Goal: Task Accomplishment & Management: Use online tool/utility

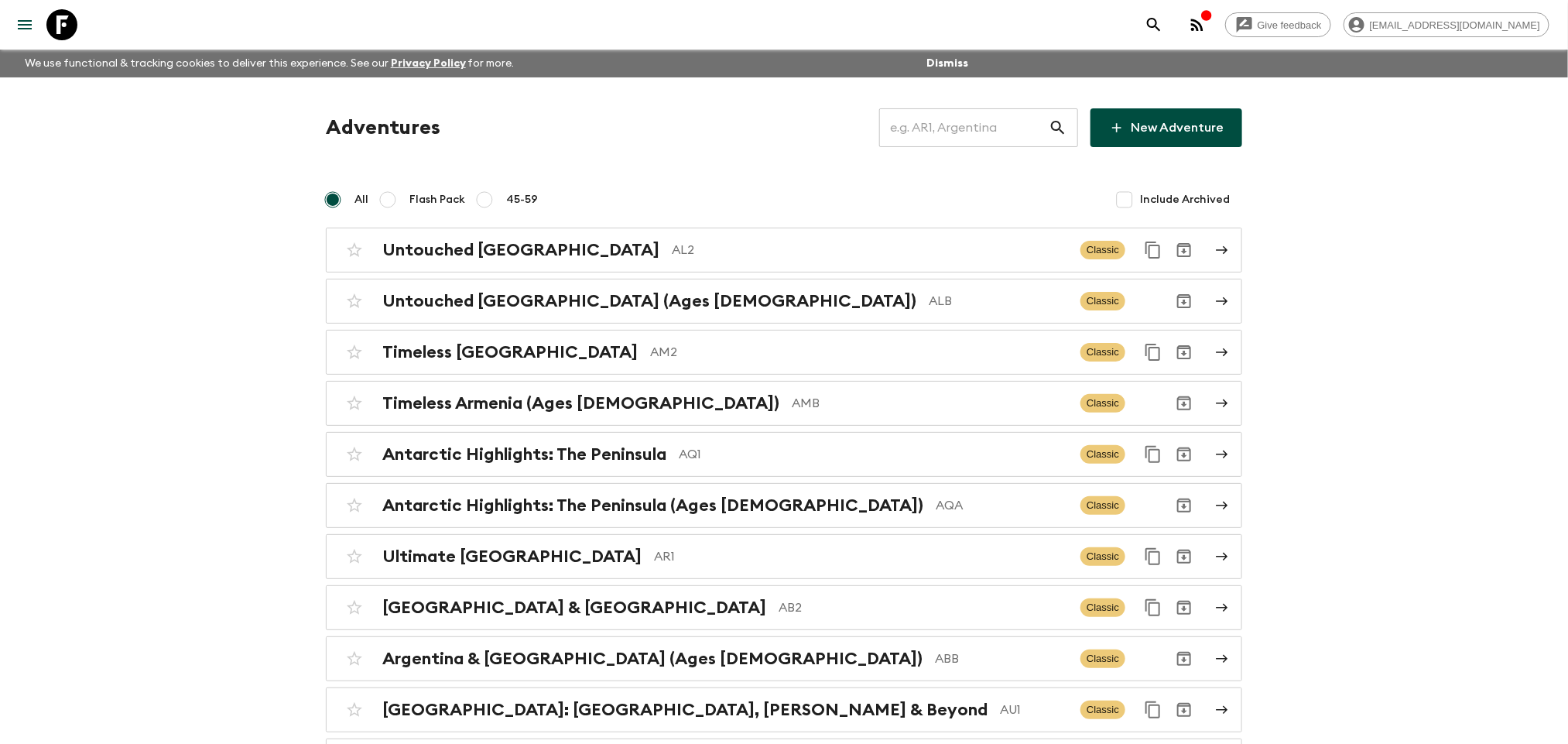
click at [973, 138] on input "text" at bounding box center [964, 128] width 170 height 44
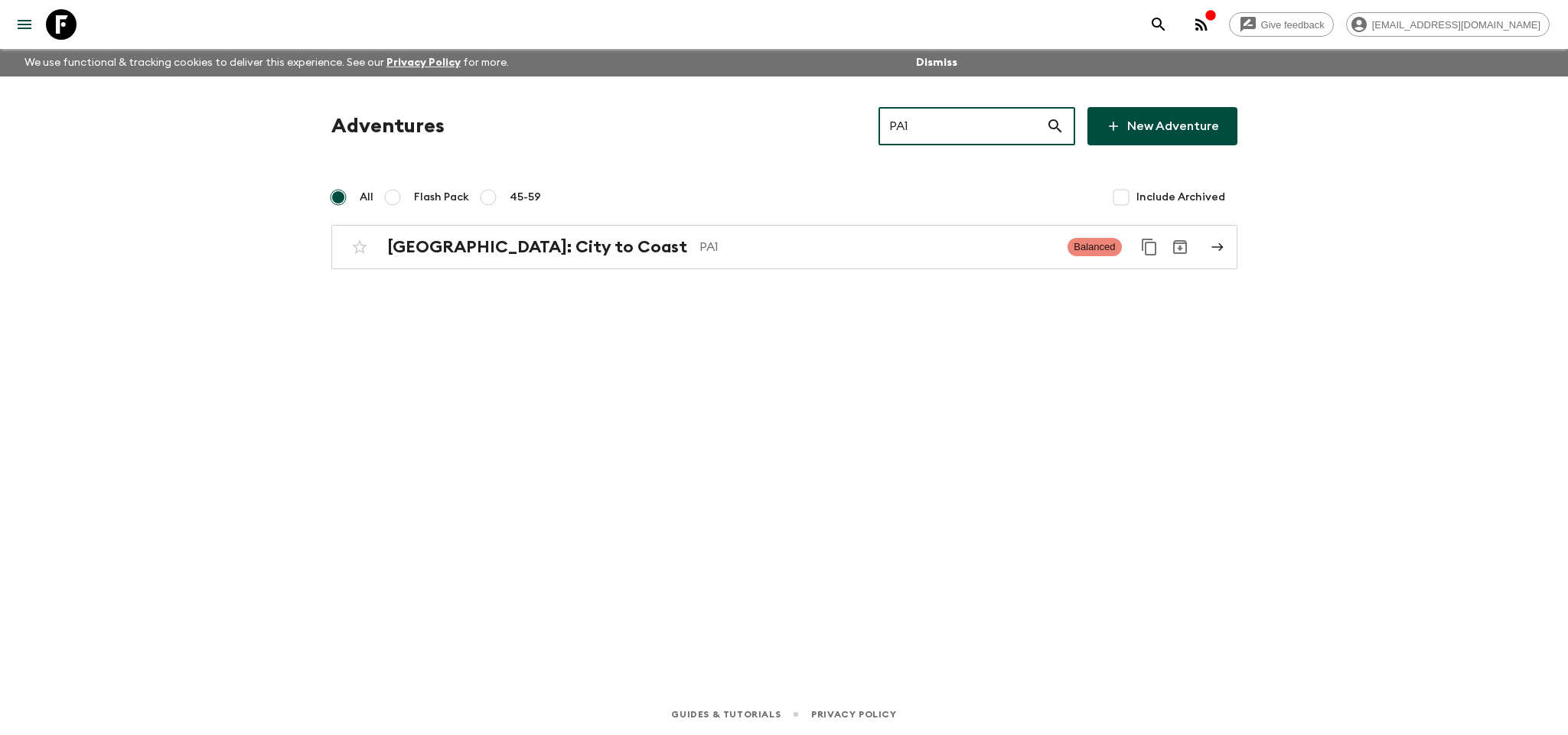
type input "PA1"
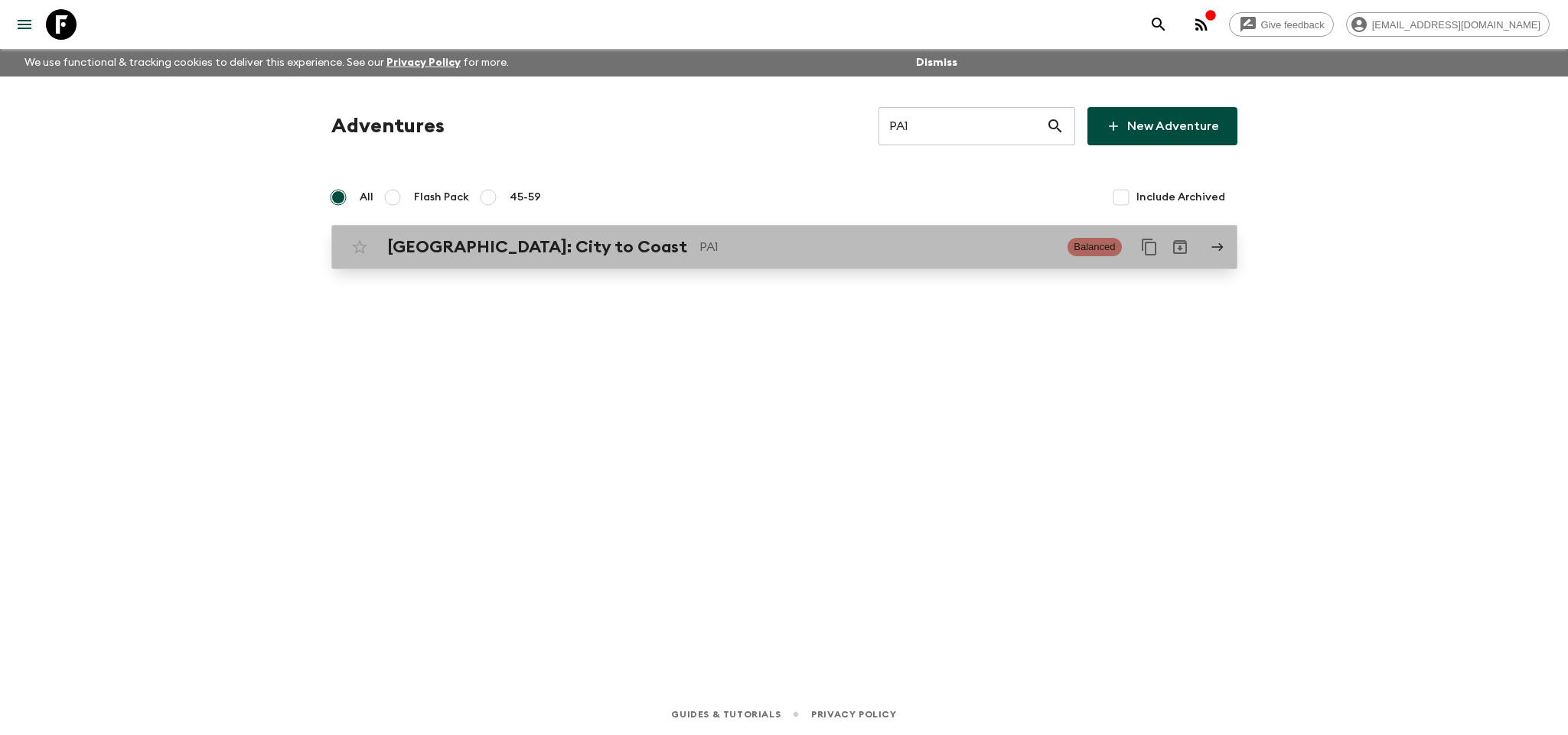
click at [902, 253] on p "PA1" at bounding box center [877, 247] width 356 height 18
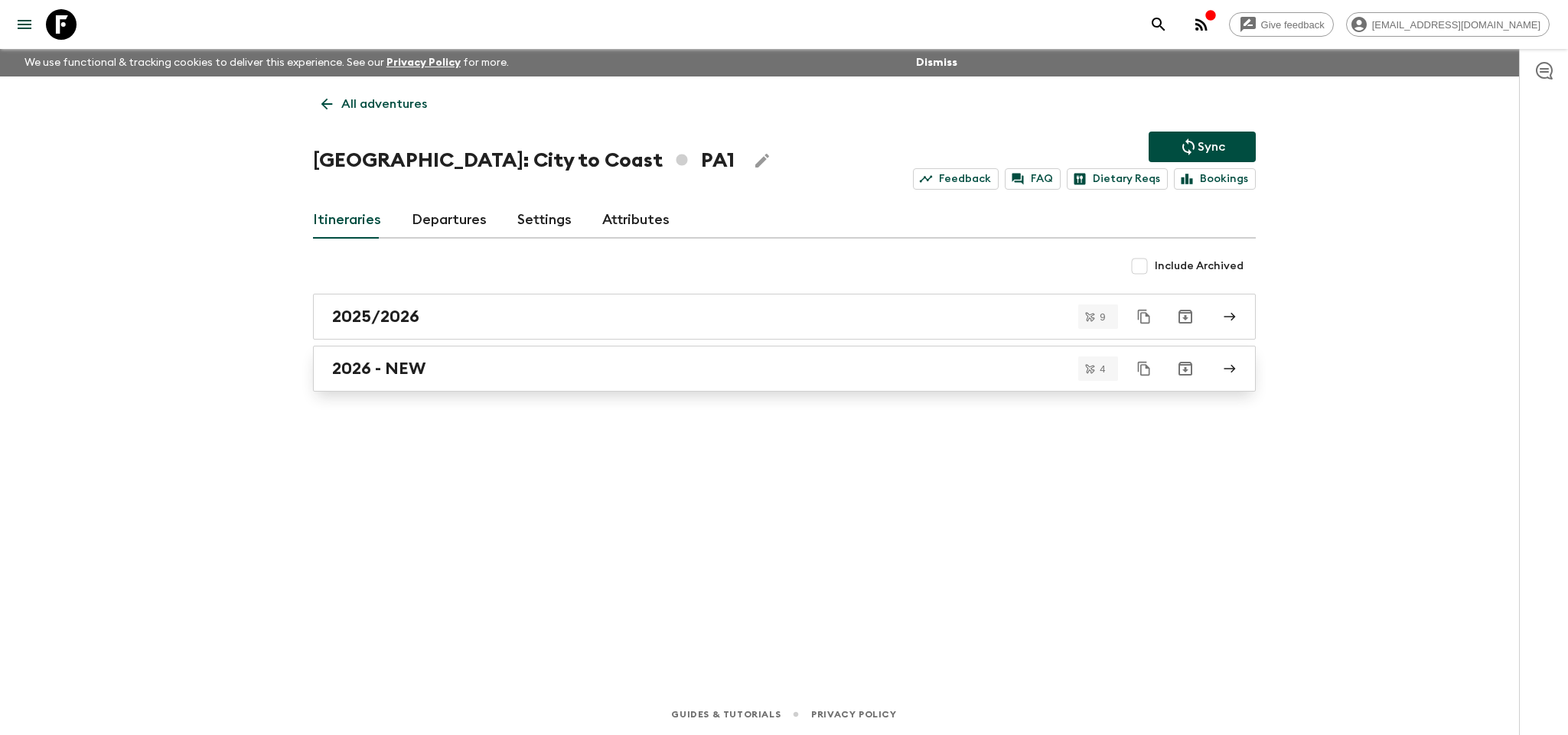
click at [508, 383] on link "2026 - NEW" at bounding box center [785, 369] width 943 height 46
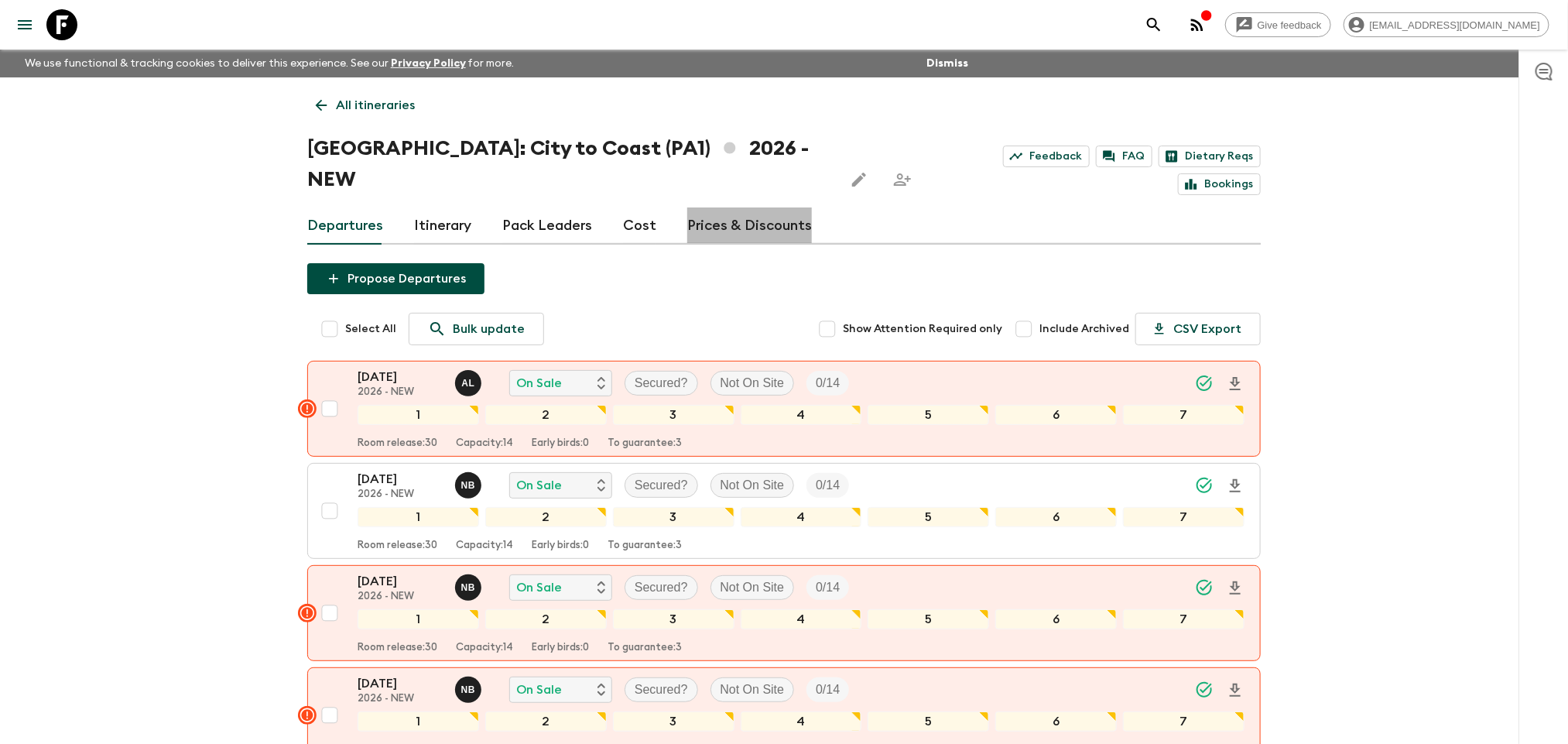
click at [779, 208] on link "Prices & Discounts" at bounding box center [750, 226] width 124 height 37
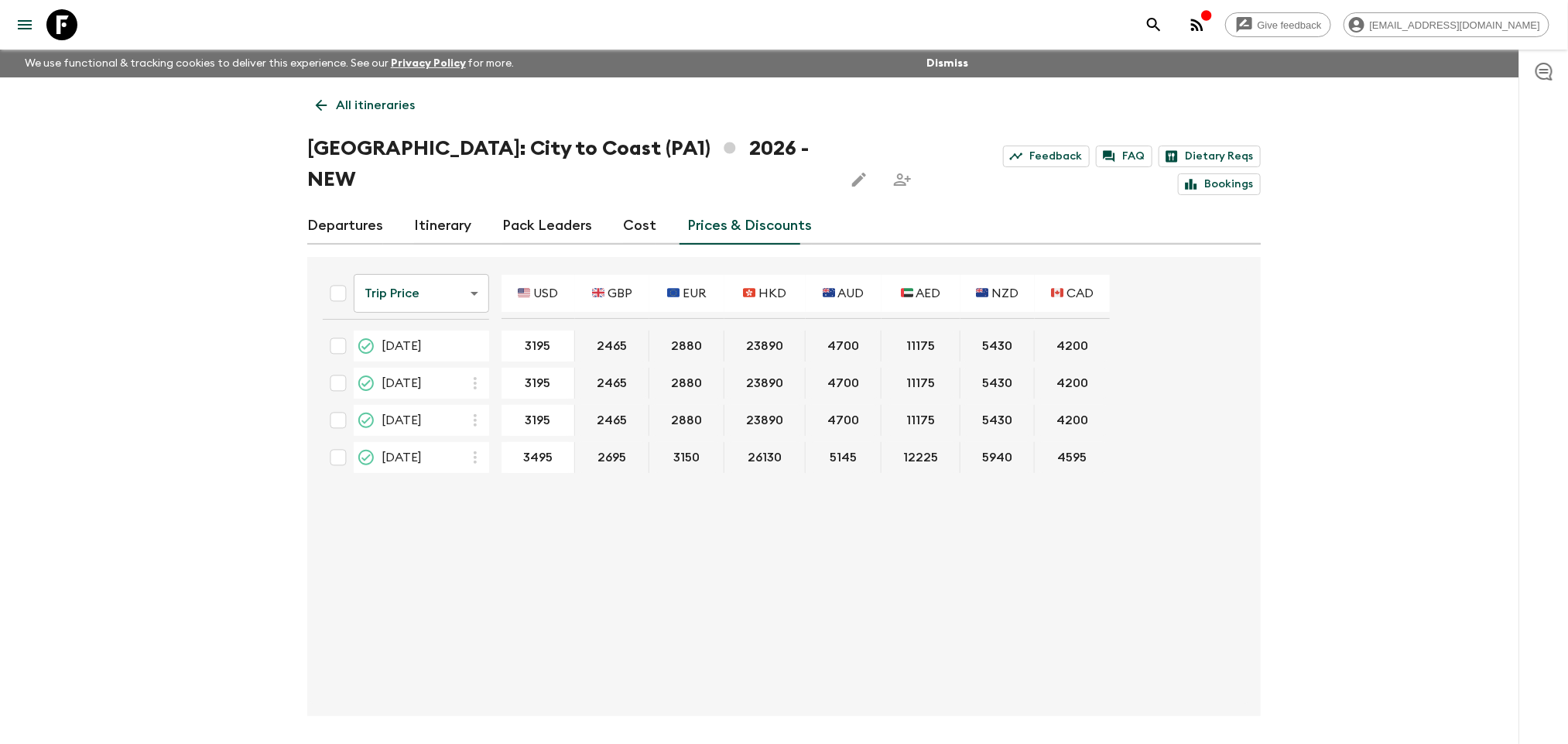
click at [643, 208] on link "Cost" at bounding box center [639, 226] width 33 height 37
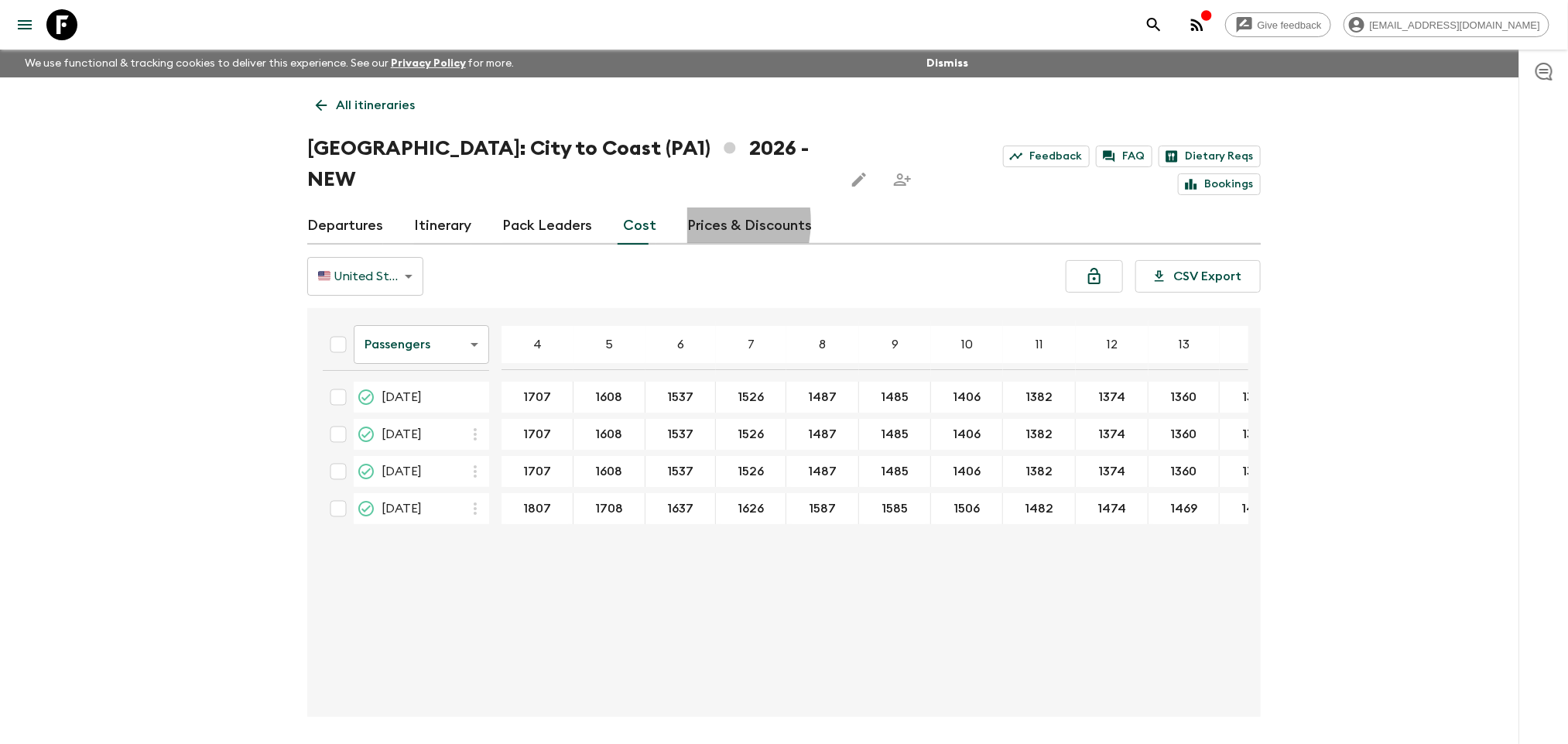
click at [688, 208] on link "Prices & Discounts" at bounding box center [750, 226] width 124 height 37
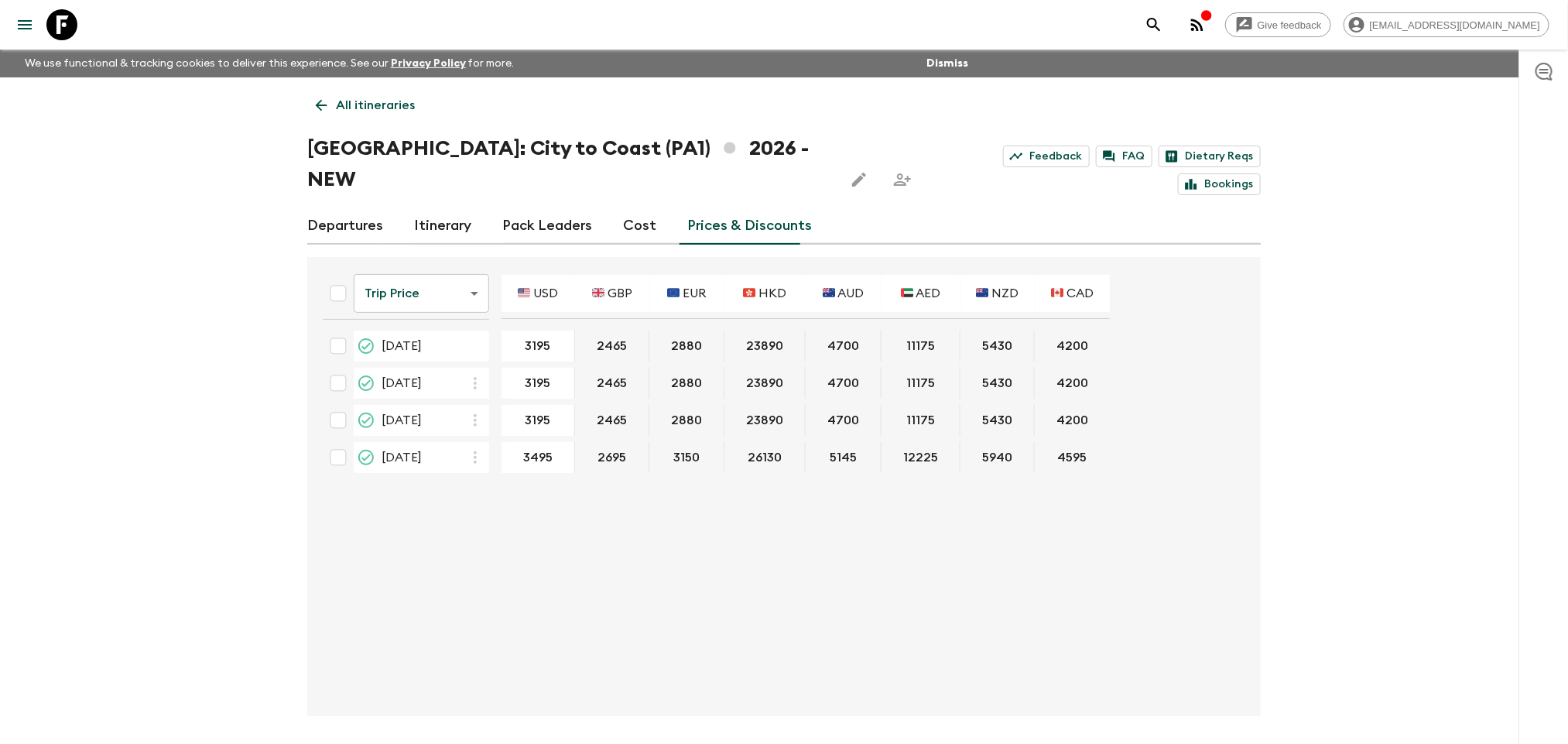
click at [653, 208] on div "Departures Itinerary Pack Leaders Cost Prices & Discounts" at bounding box center [784, 226] width 954 height 37
click at [649, 208] on link "Cost" at bounding box center [639, 226] width 33 height 37
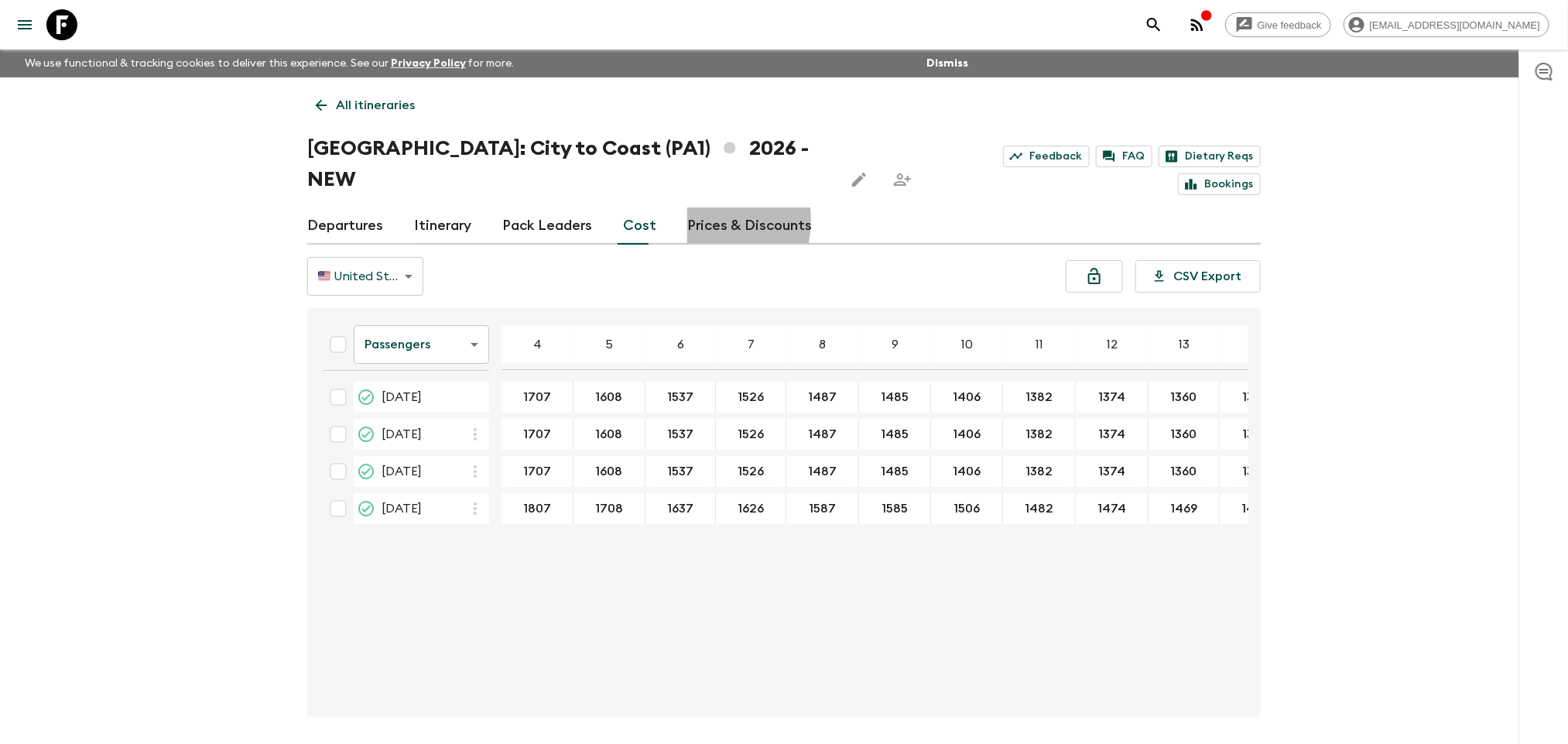
click at [688, 208] on link "Prices & Discounts" at bounding box center [750, 226] width 124 height 37
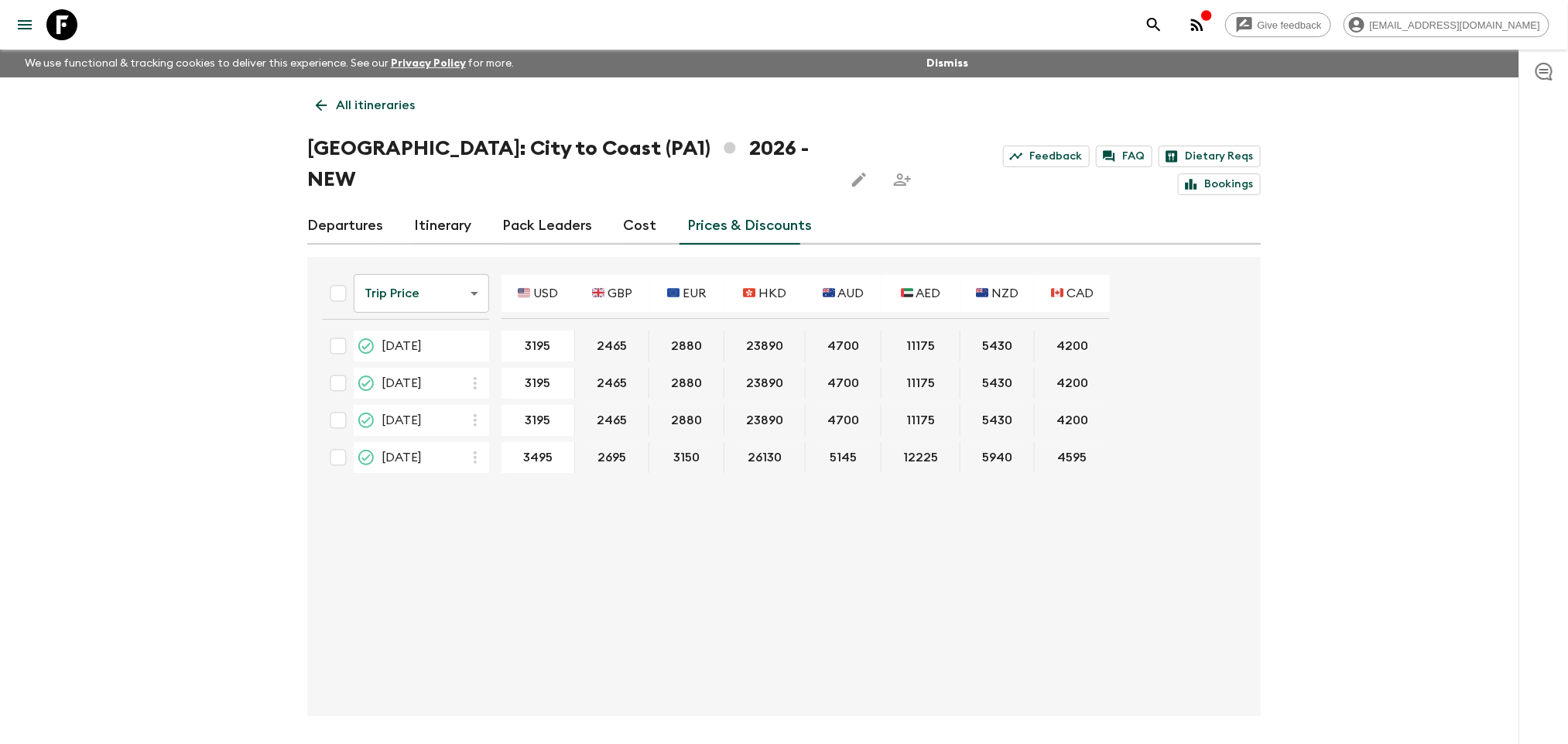
click at [319, 101] on icon at bounding box center [321, 105] width 17 height 17
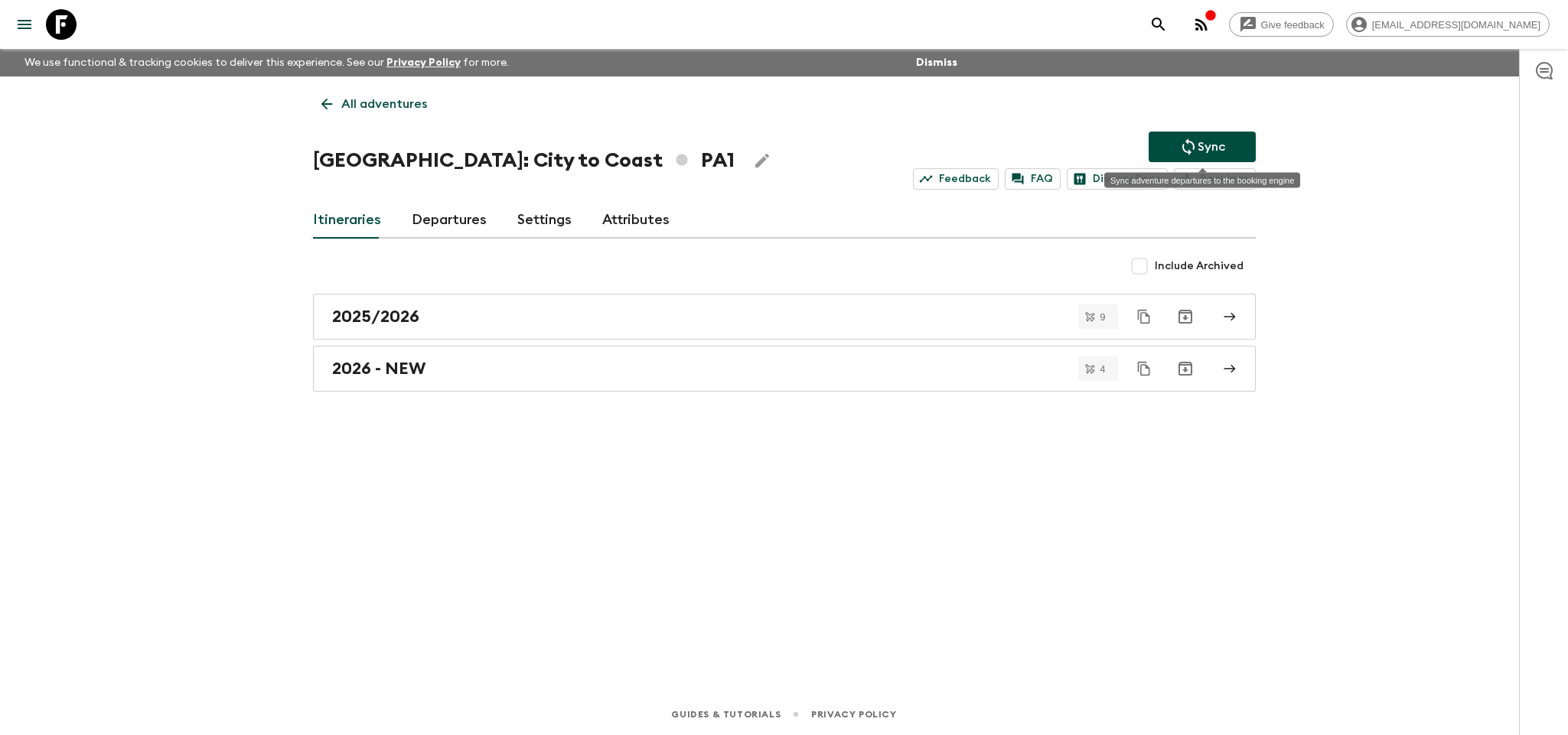
click at [1227, 145] on button "Sync" at bounding box center [1201, 146] width 107 height 31
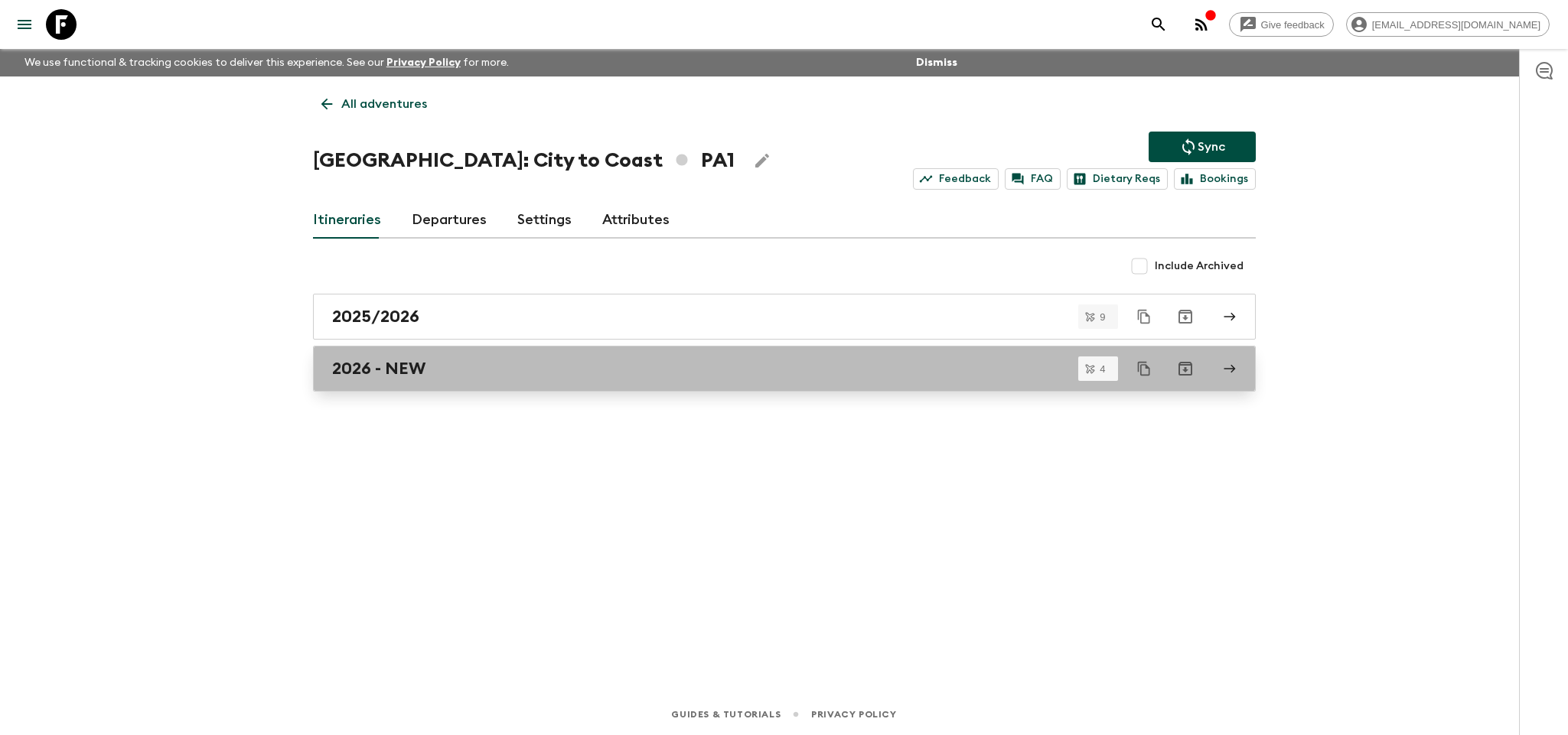
click at [558, 356] on link "2026 - NEW" at bounding box center [785, 369] width 943 height 46
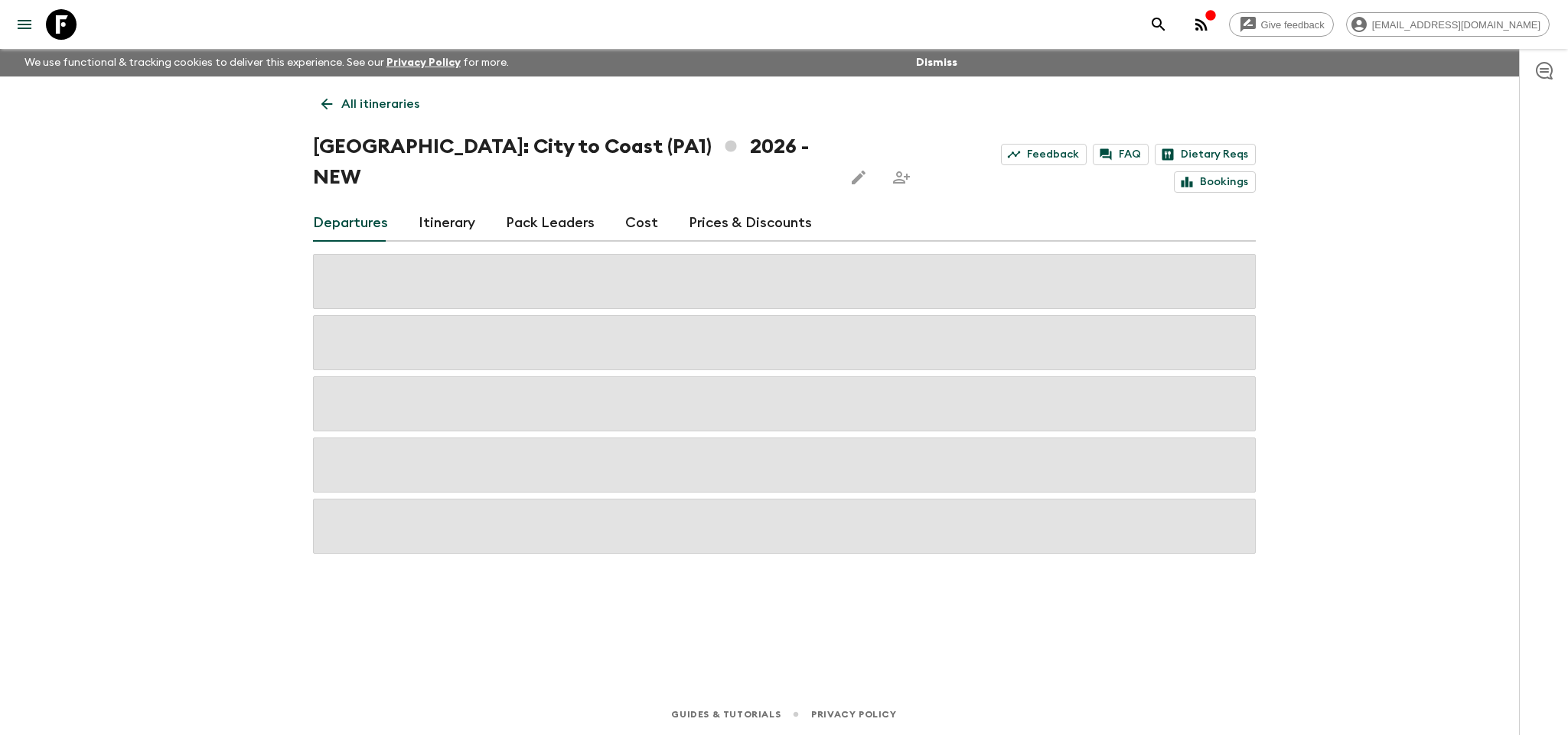
click at [781, 205] on link "Prices & Discounts" at bounding box center [750, 223] width 123 height 37
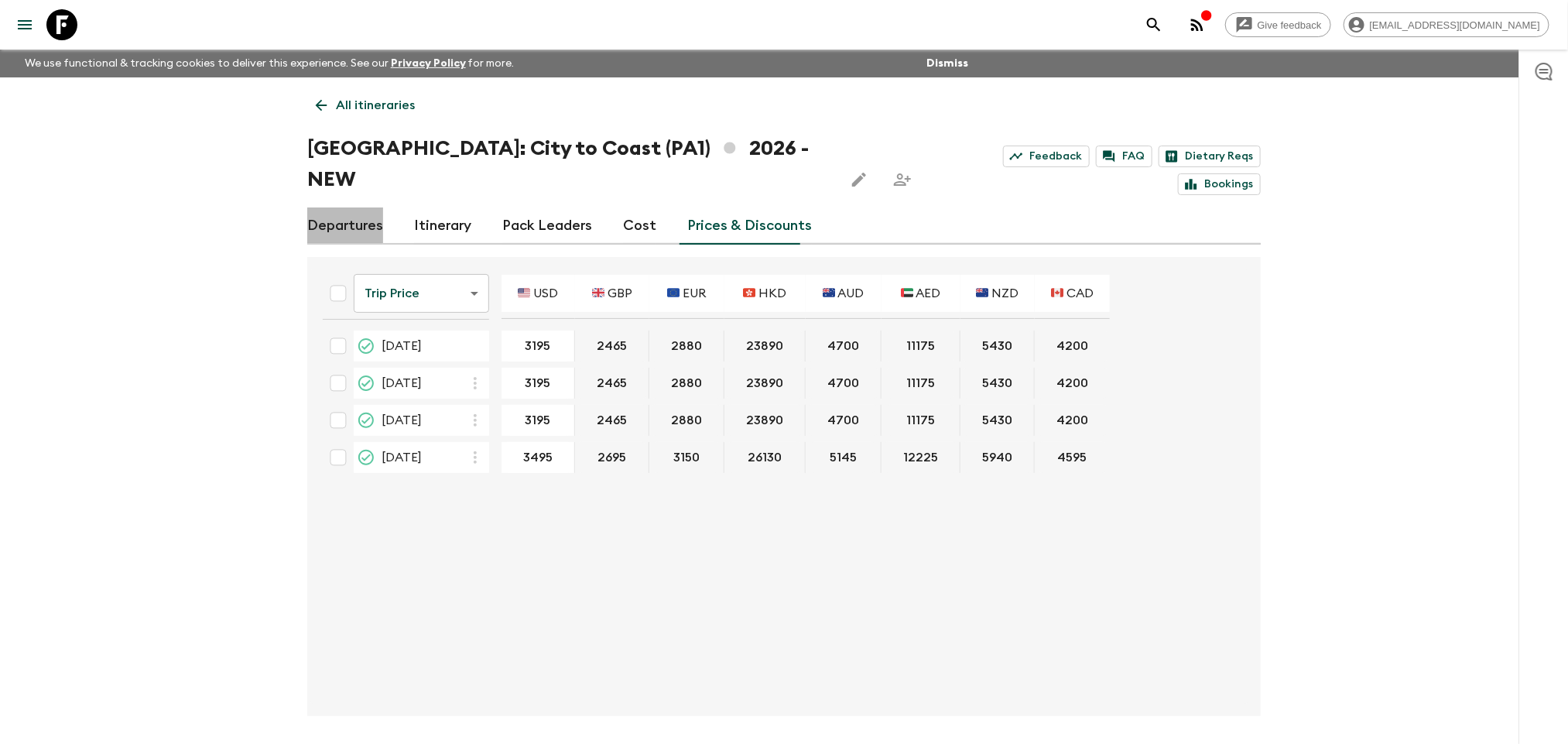
click at [363, 208] on link "Departures" at bounding box center [345, 226] width 76 height 37
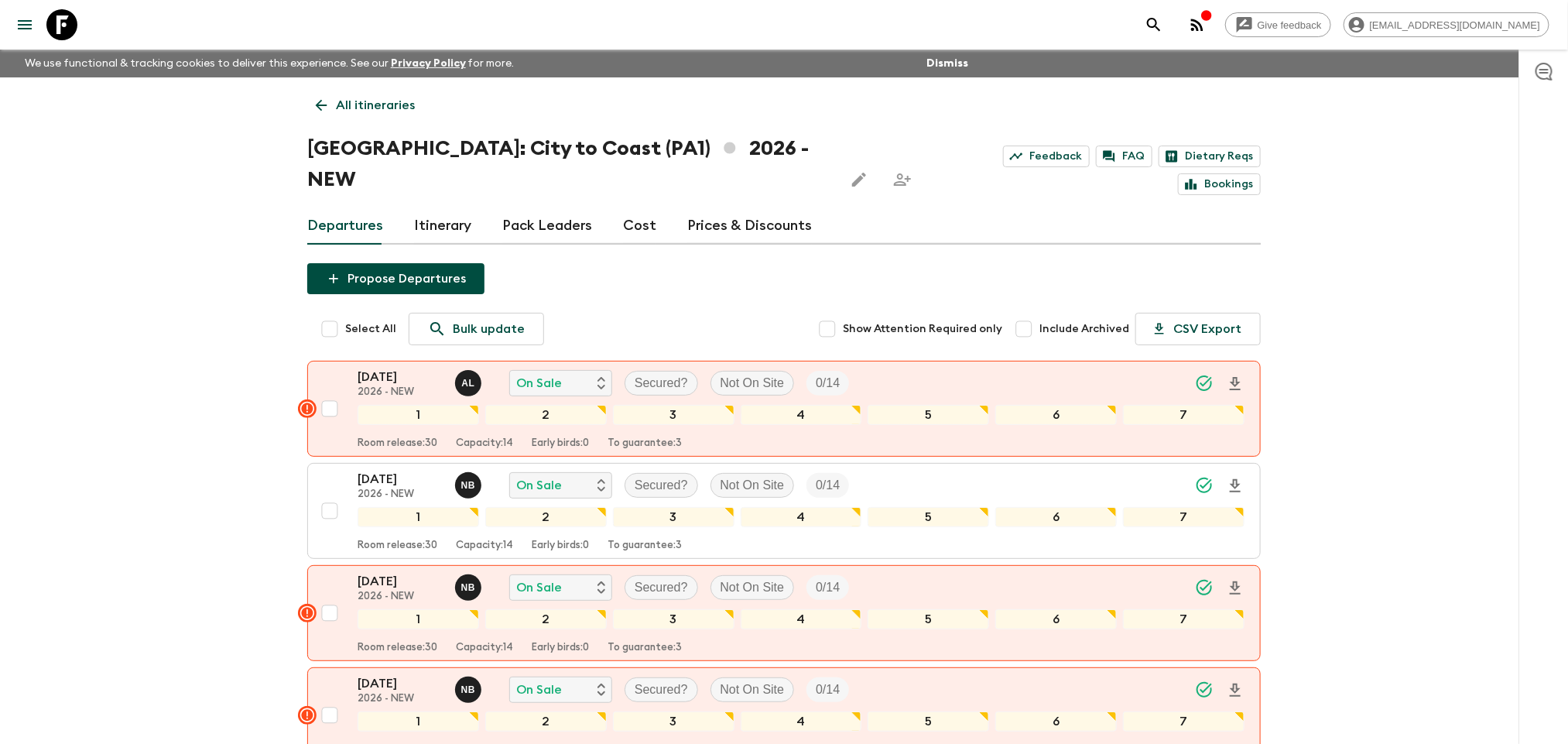
click at [388, 96] on p "All itineraries" at bounding box center [376, 105] width 79 height 18
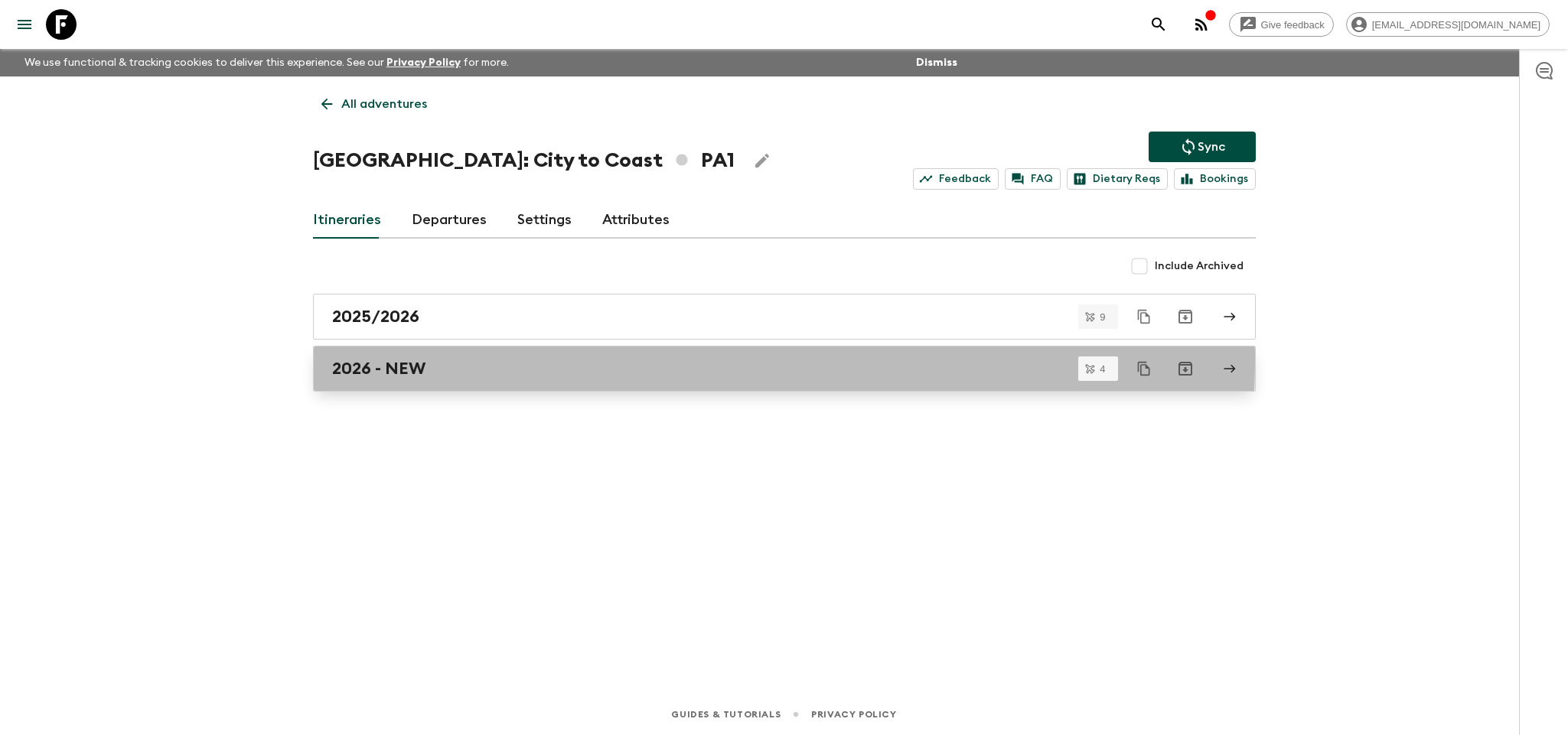
click at [425, 361] on h2 "2026 - NEW" at bounding box center [378, 368] width 93 height 20
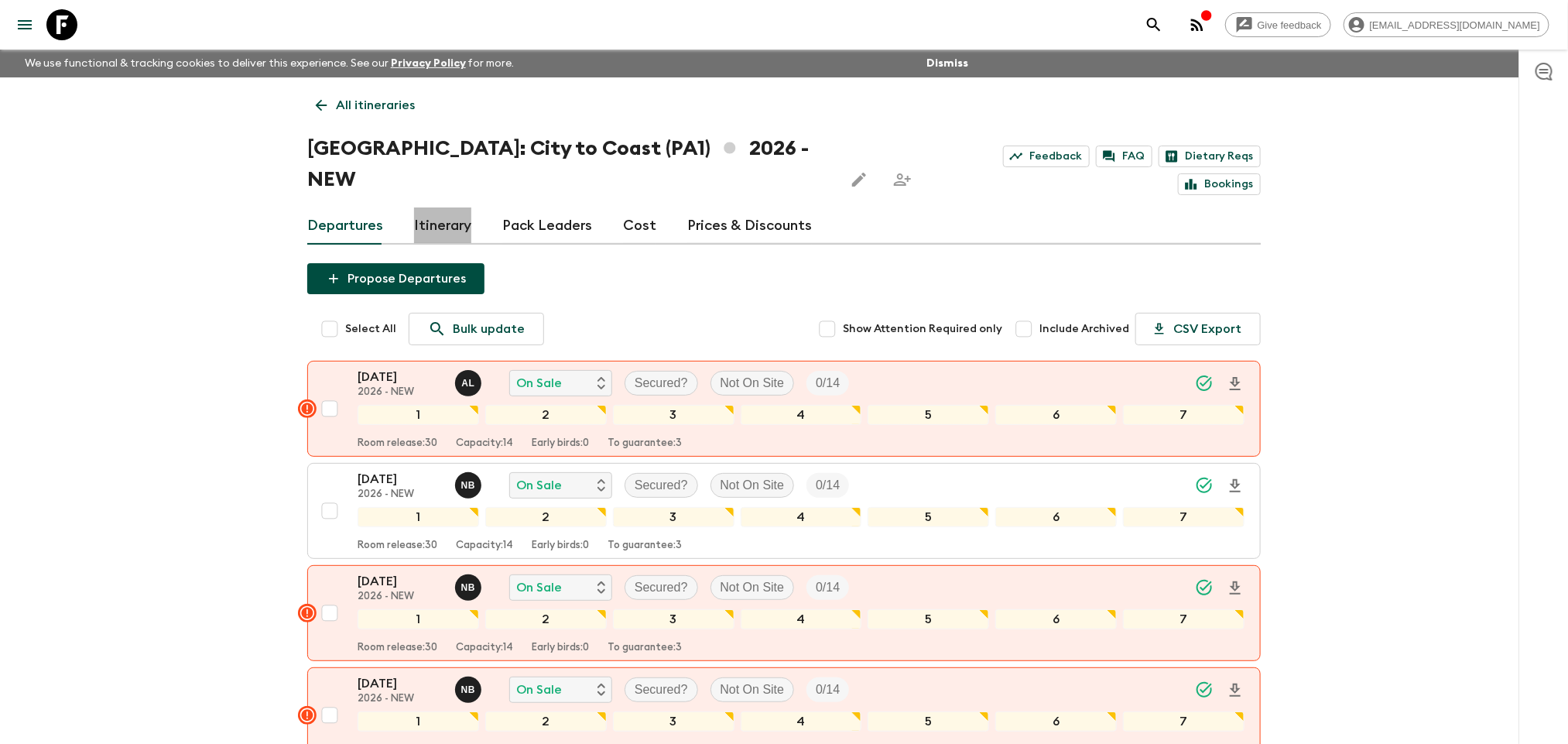
click at [420, 208] on link "Itinerary" at bounding box center [443, 226] width 57 height 37
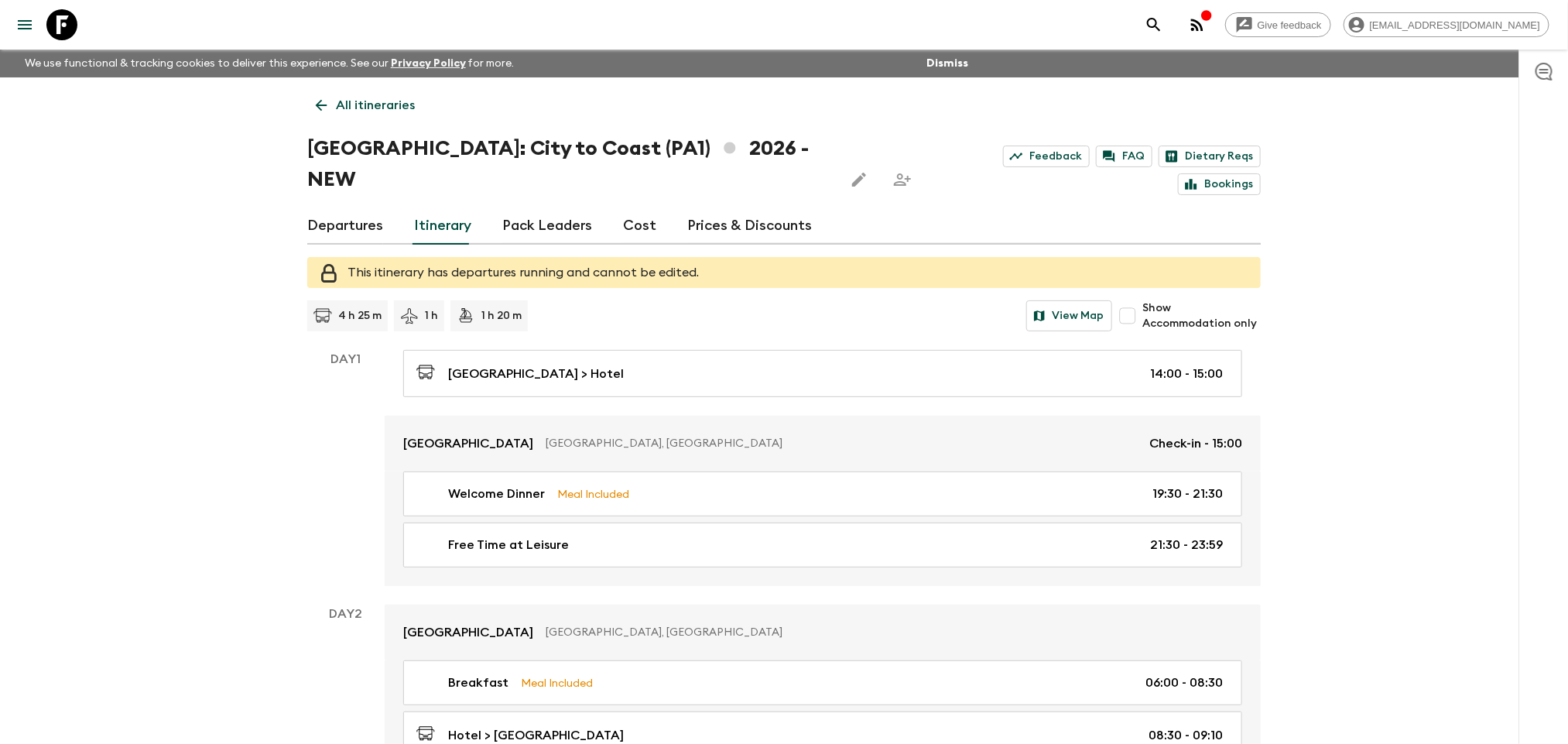
click at [369, 208] on link "Departures" at bounding box center [345, 226] width 76 height 37
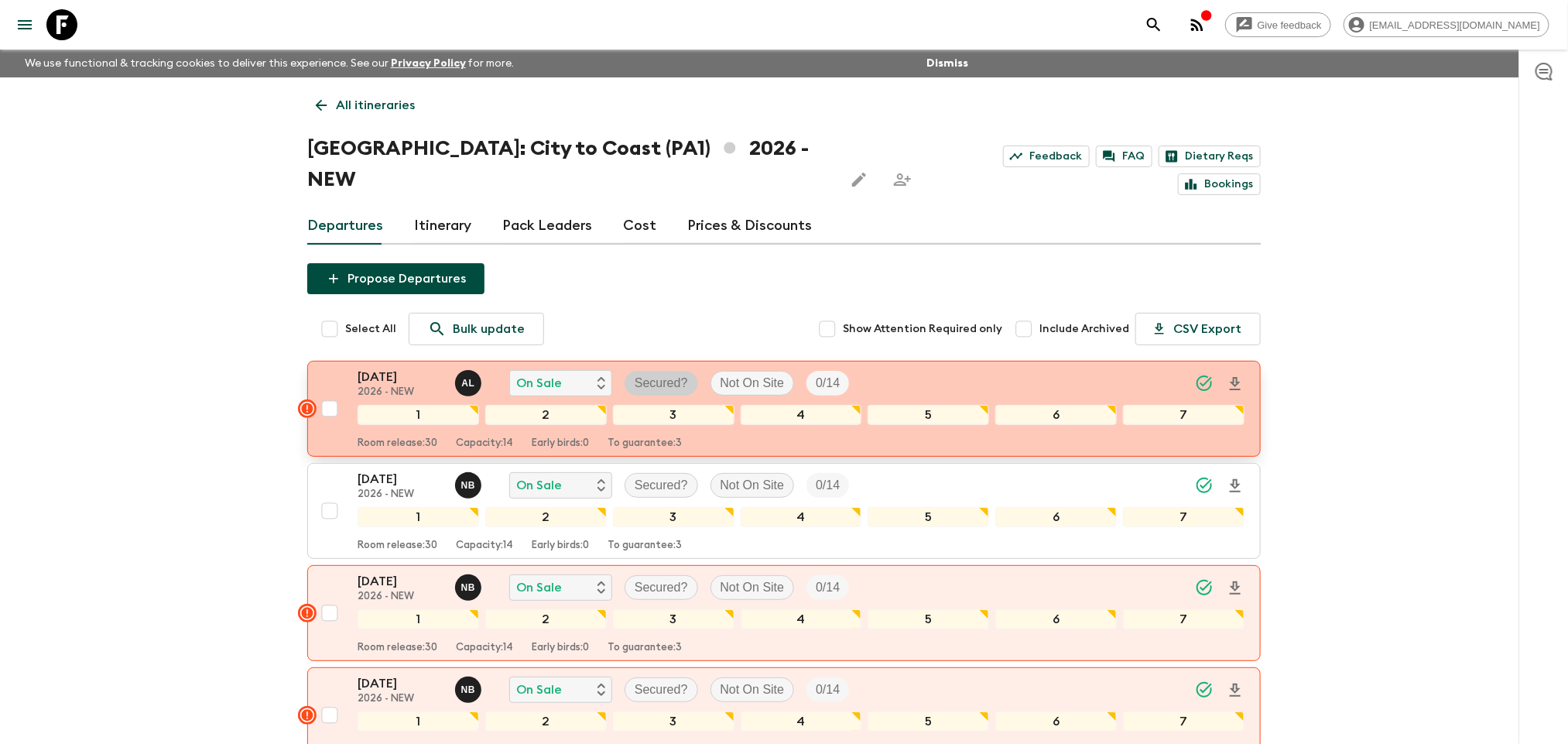
click at [685, 374] on p "Secured?" at bounding box center [661, 383] width 53 height 18
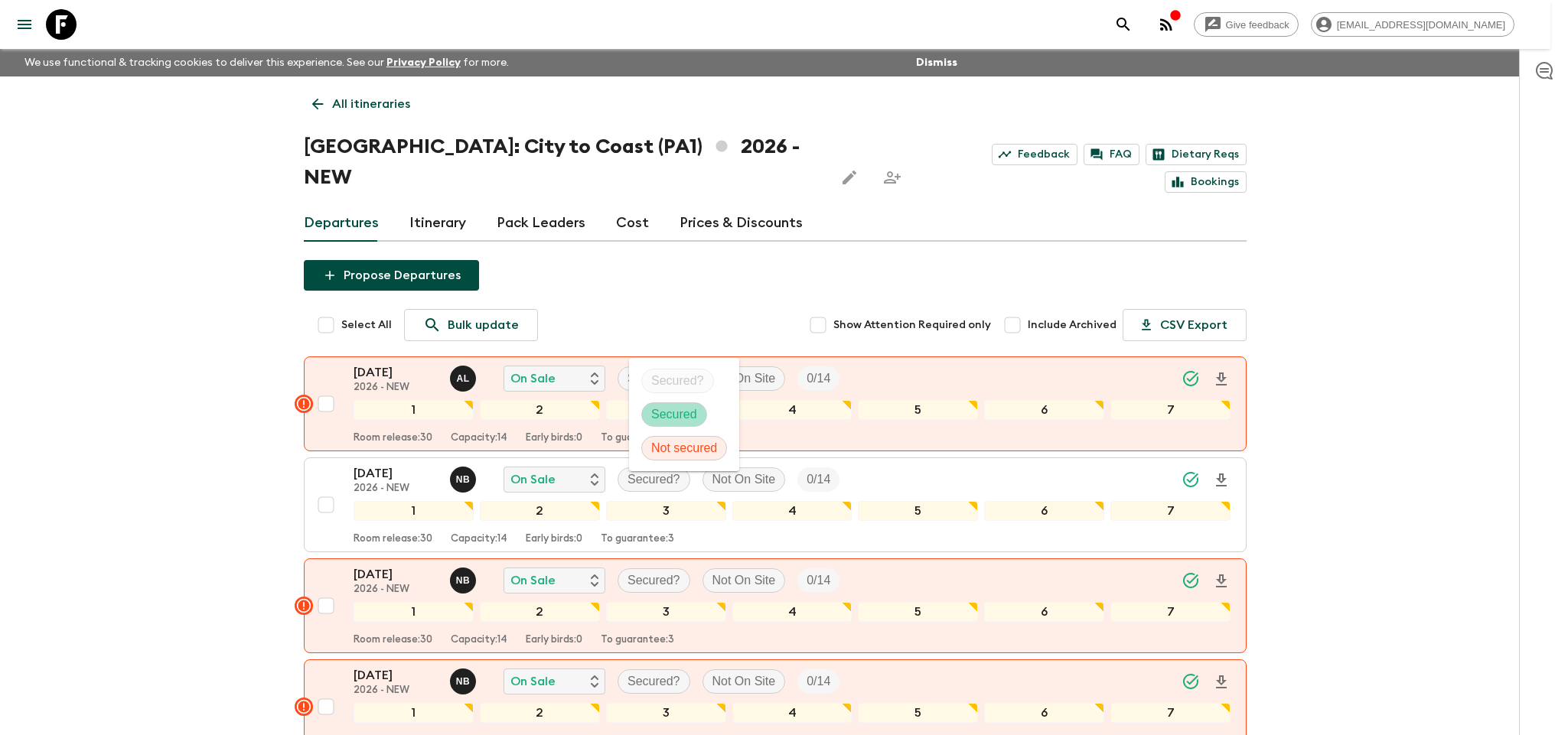
click at [643, 412] on span "Secured" at bounding box center [674, 414] width 64 height 18
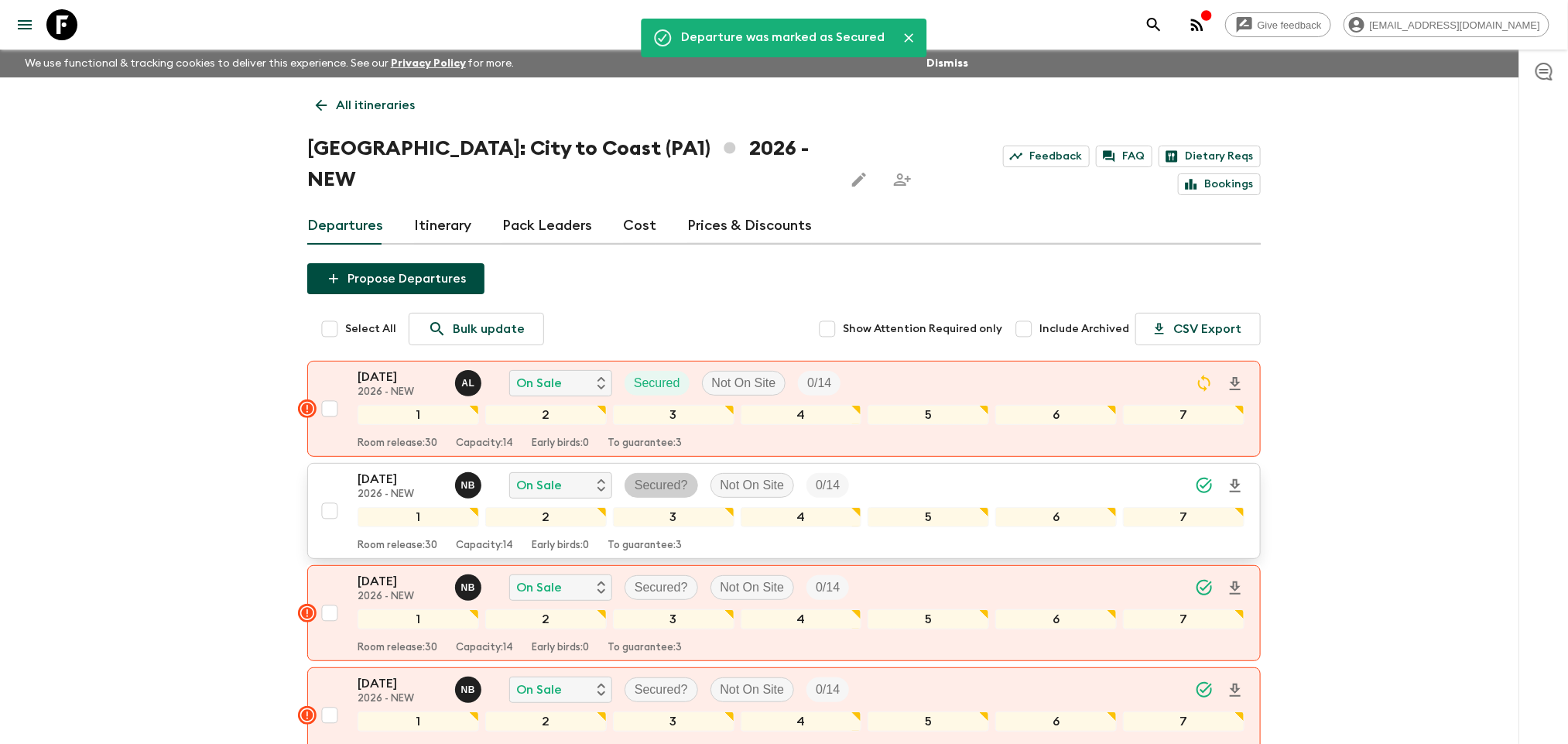
click at [648, 476] on p "Secured?" at bounding box center [661, 485] width 53 height 18
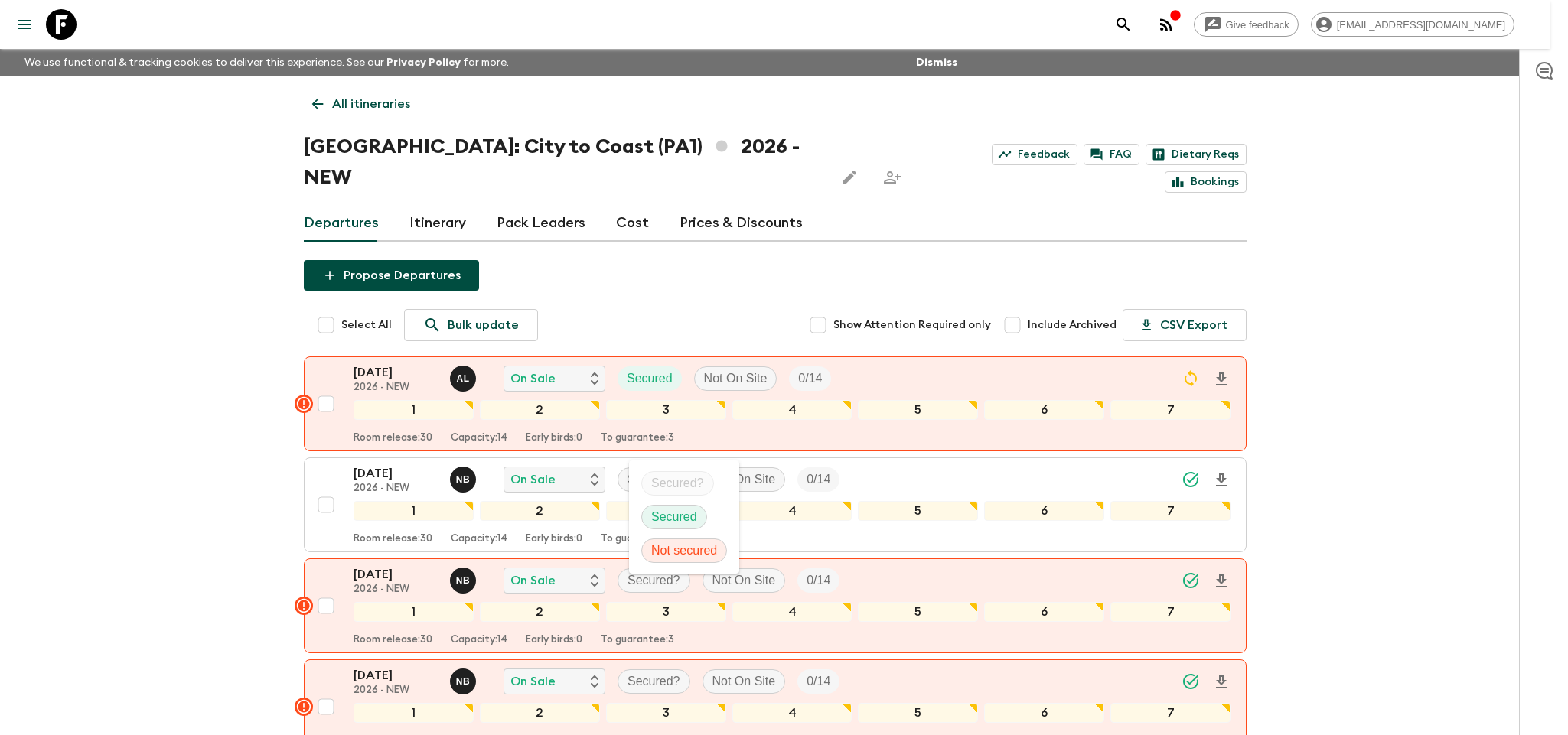
click at [654, 505] on div "Secured" at bounding box center [674, 517] width 66 height 24
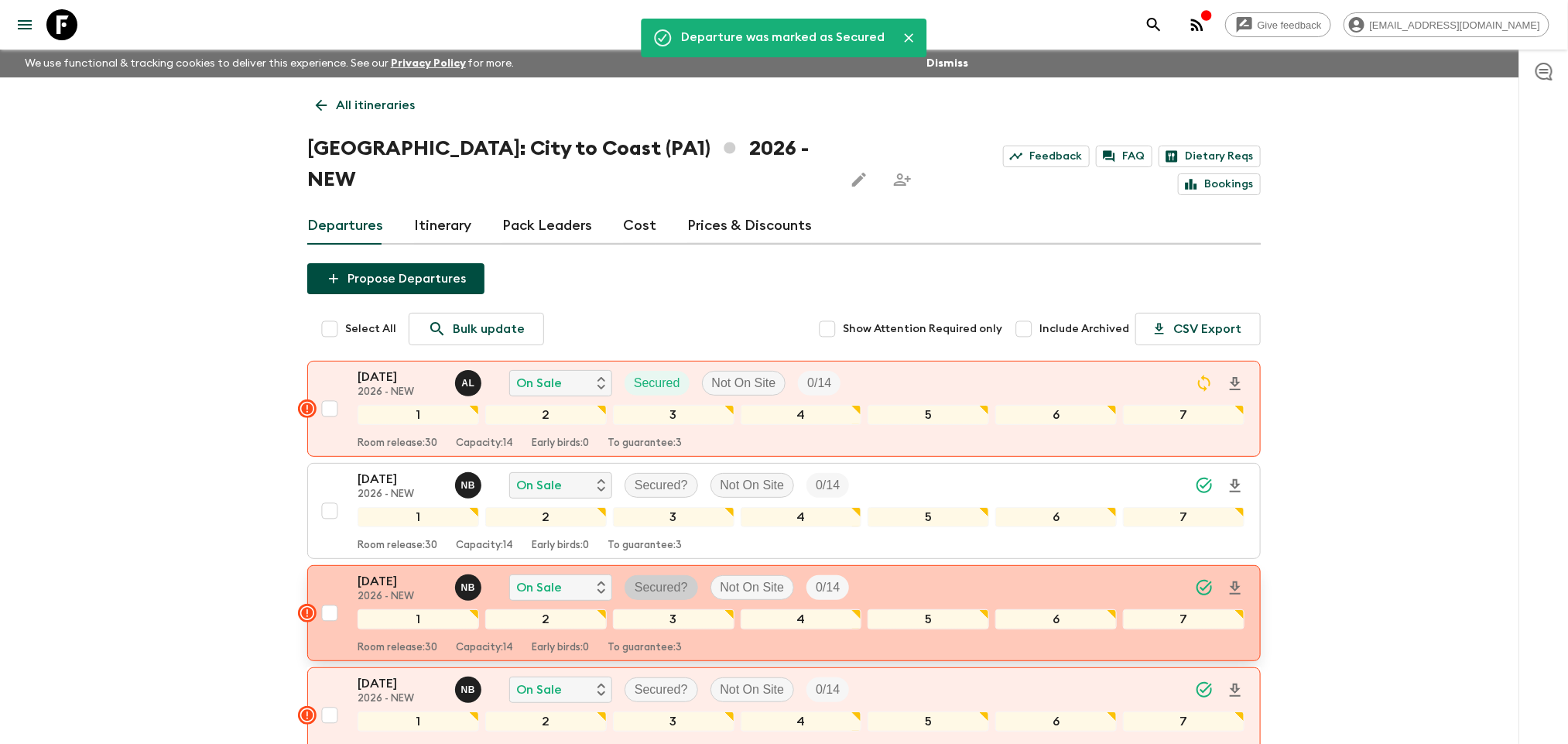
click at [641, 578] on p "Secured?" at bounding box center [661, 587] width 53 height 18
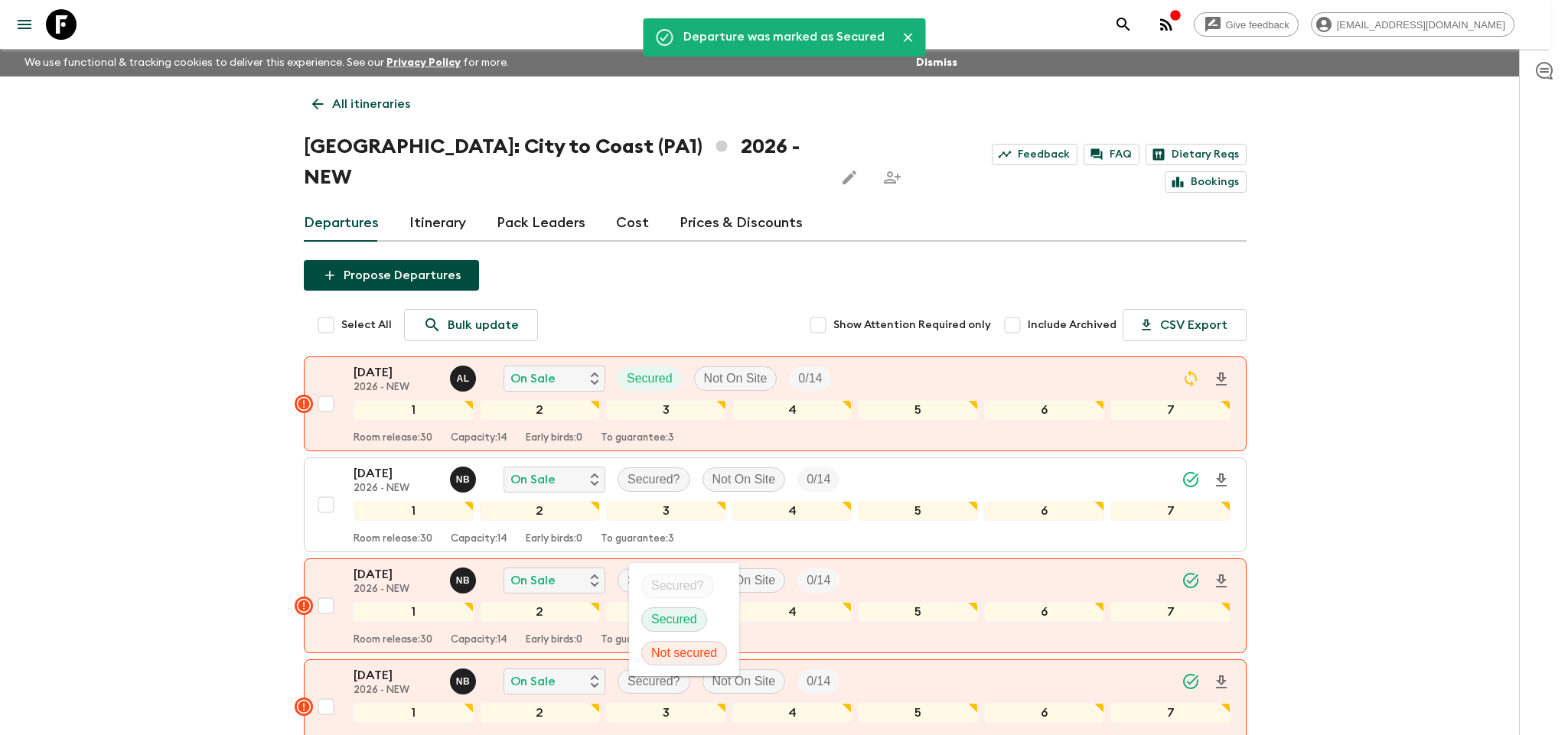
click at [671, 611] on p "Secured" at bounding box center [674, 619] width 46 height 18
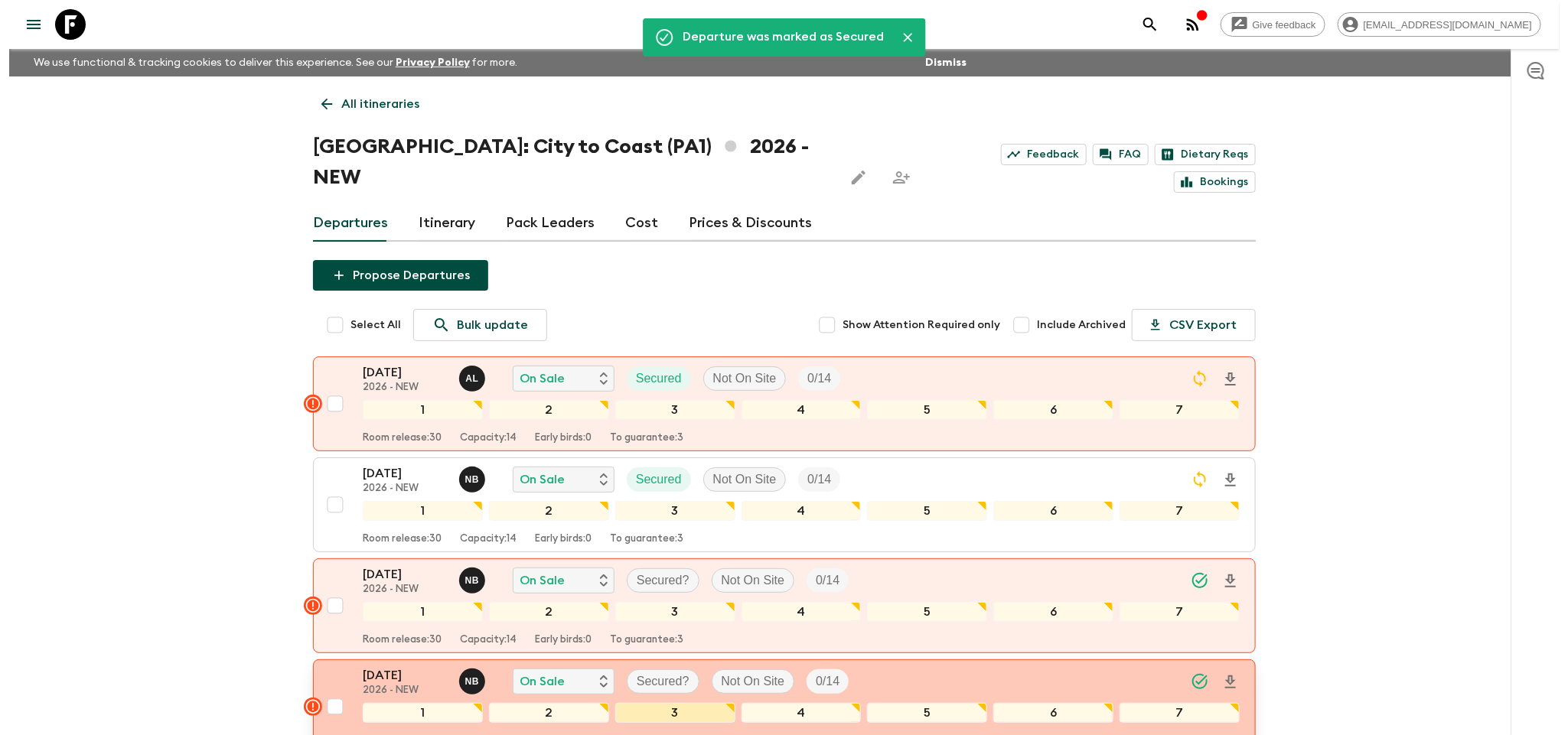
scroll to position [115, 0]
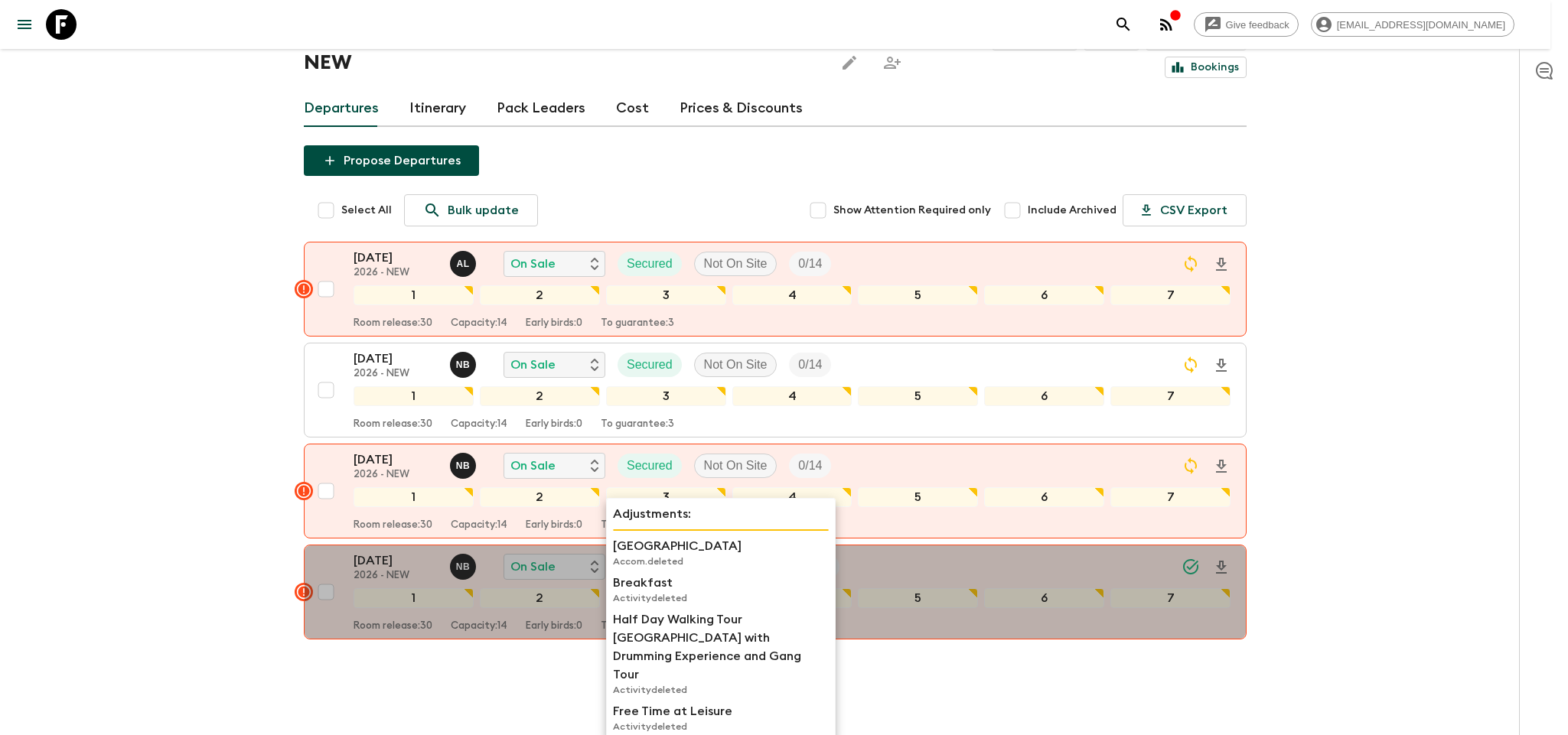
click at [641, 542] on p "[GEOGRAPHIC_DATA]" at bounding box center [721, 546] width 216 height 18
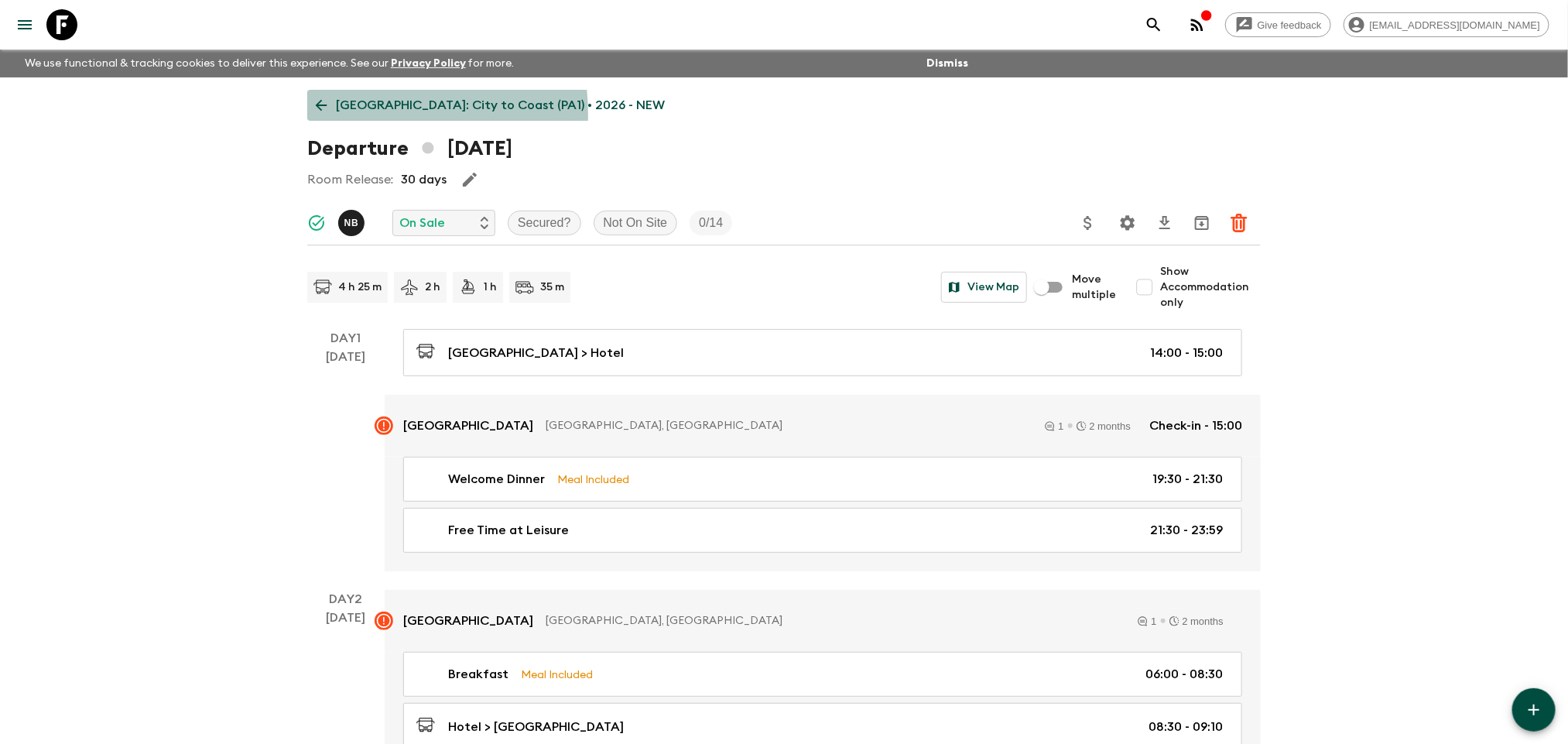
click at [353, 114] on p "[GEOGRAPHIC_DATA]: City to Coast (PA1) • 2026 - NEW" at bounding box center [500, 105] width 329 height 18
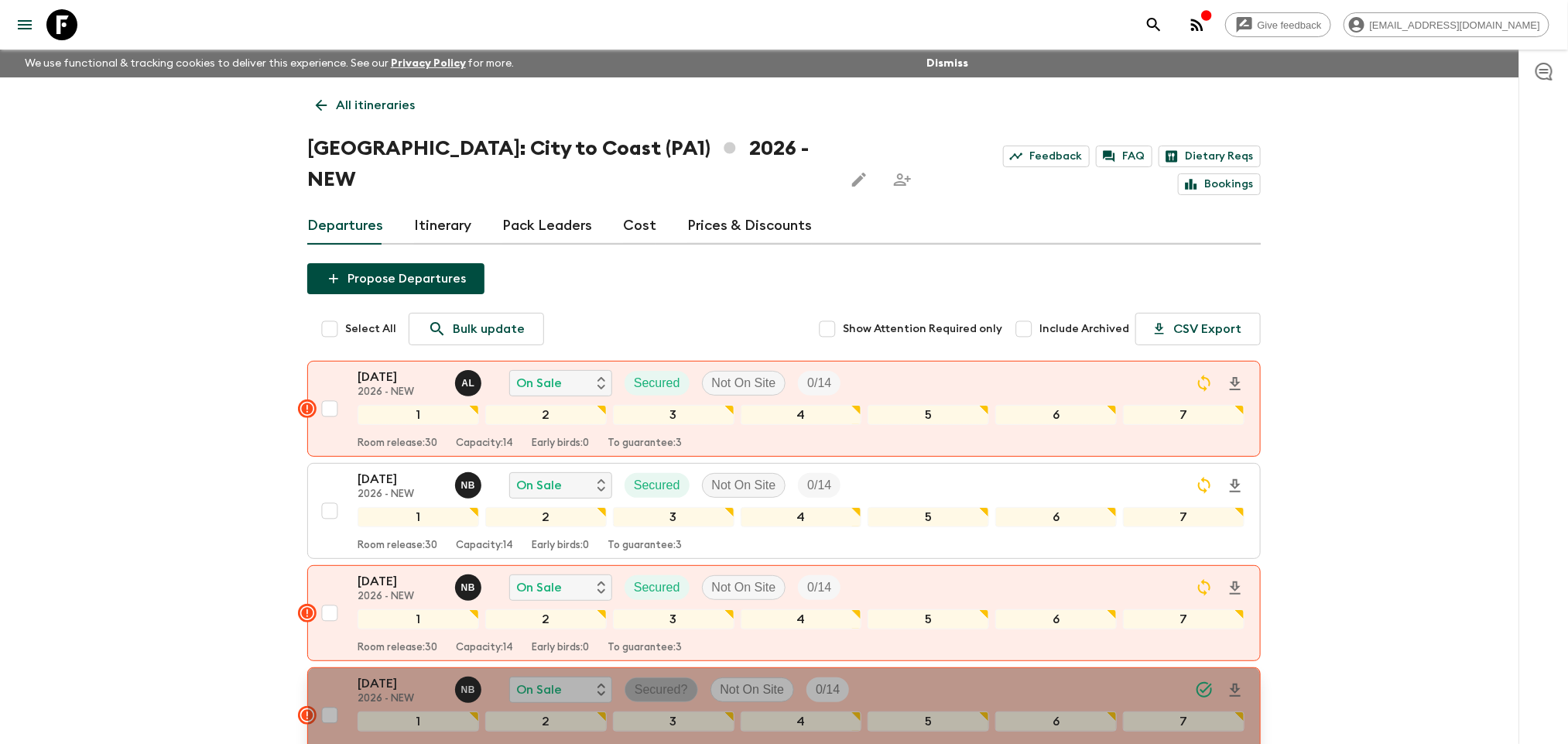
click at [689, 681] on span "Secured?" at bounding box center [661, 689] width 72 height 18
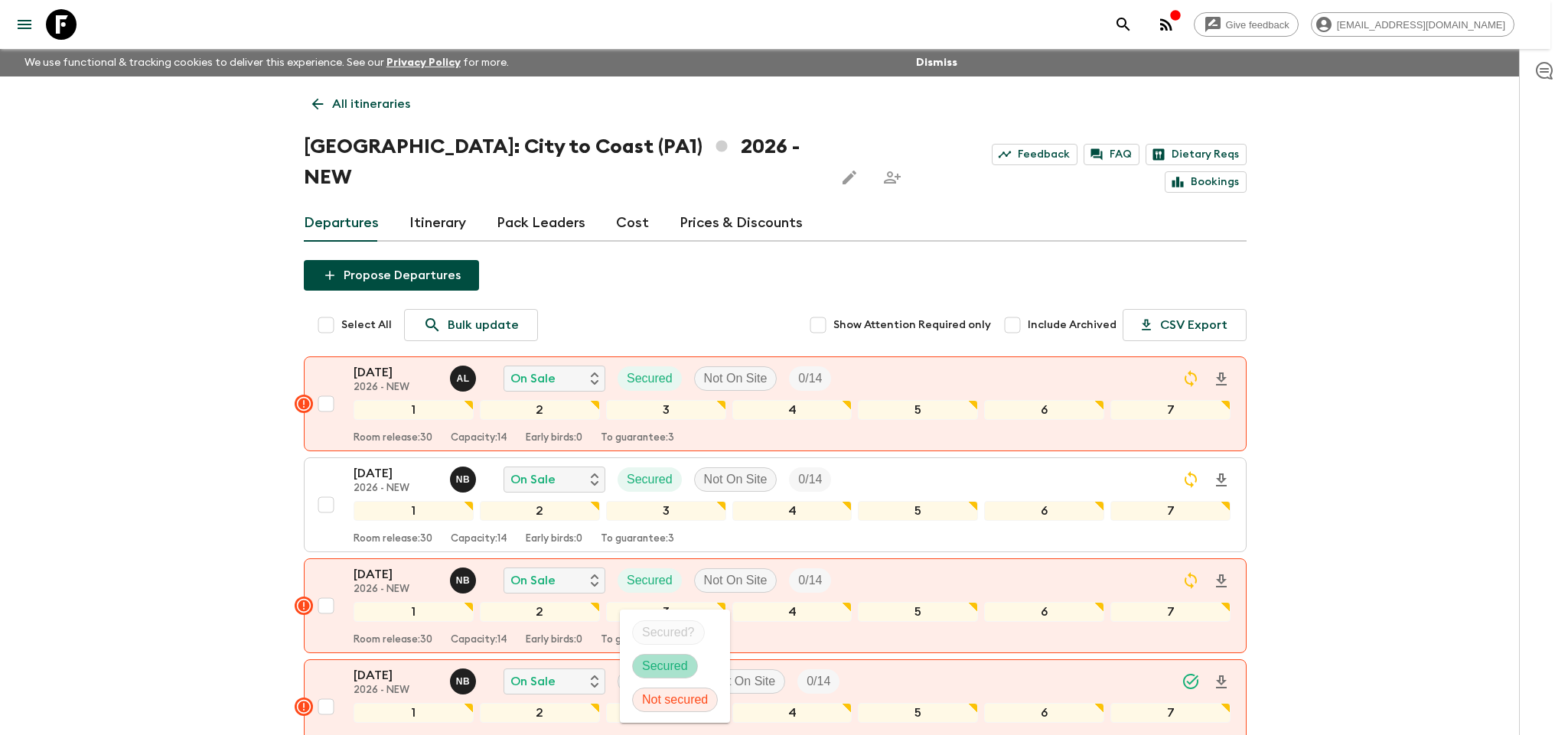
click at [675, 670] on p "Secured" at bounding box center [665, 665] width 46 height 18
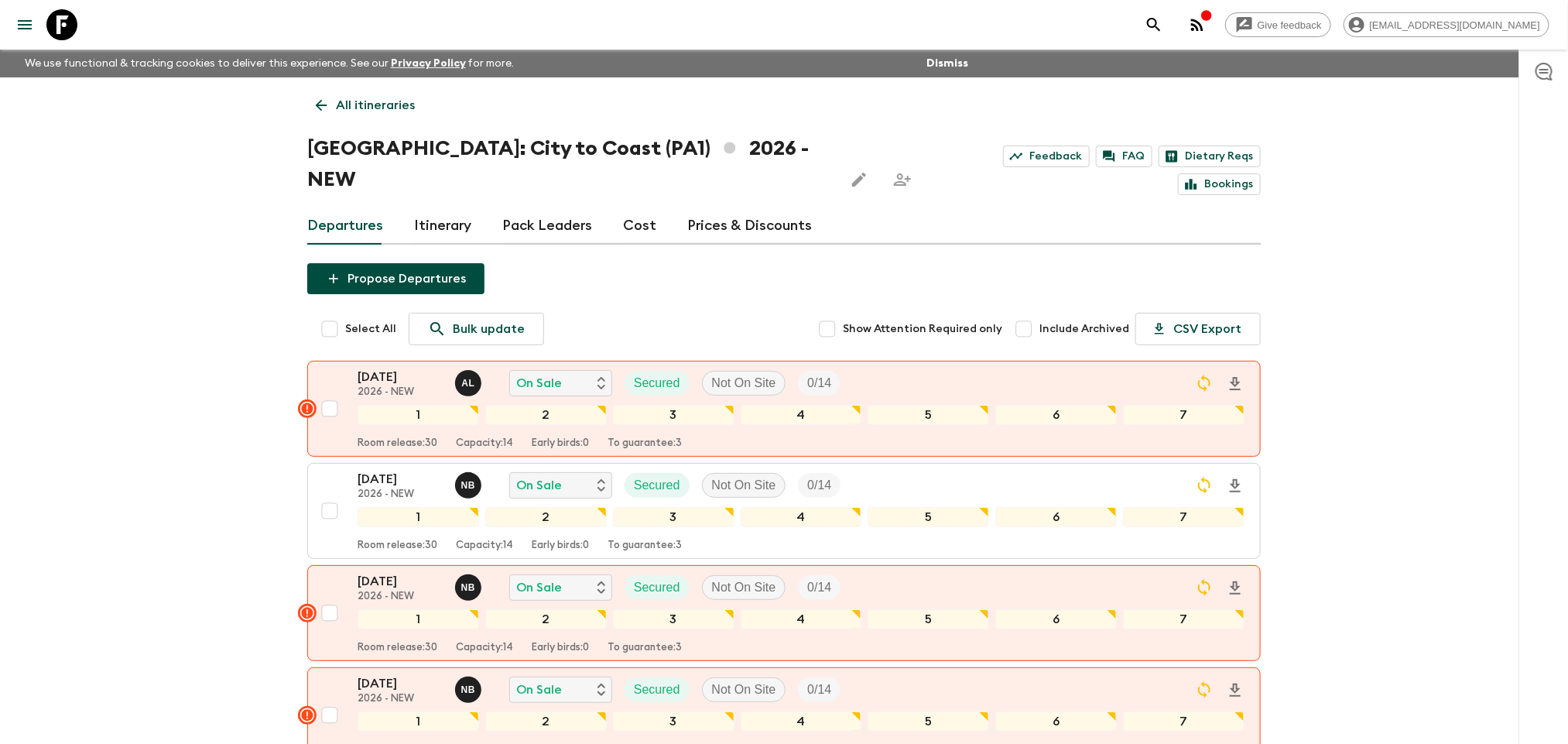
click at [349, 120] on div "All itineraries [GEOGRAPHIC_DATA]: City to Coast ([GEOGRAPHIC_DATA]) 2026 - NEW…" at bounding box center [784, 448] width 991 height 742
click at [341, 110] on p "All itineraries" at bounding box center [376, 105] width 79 height 18
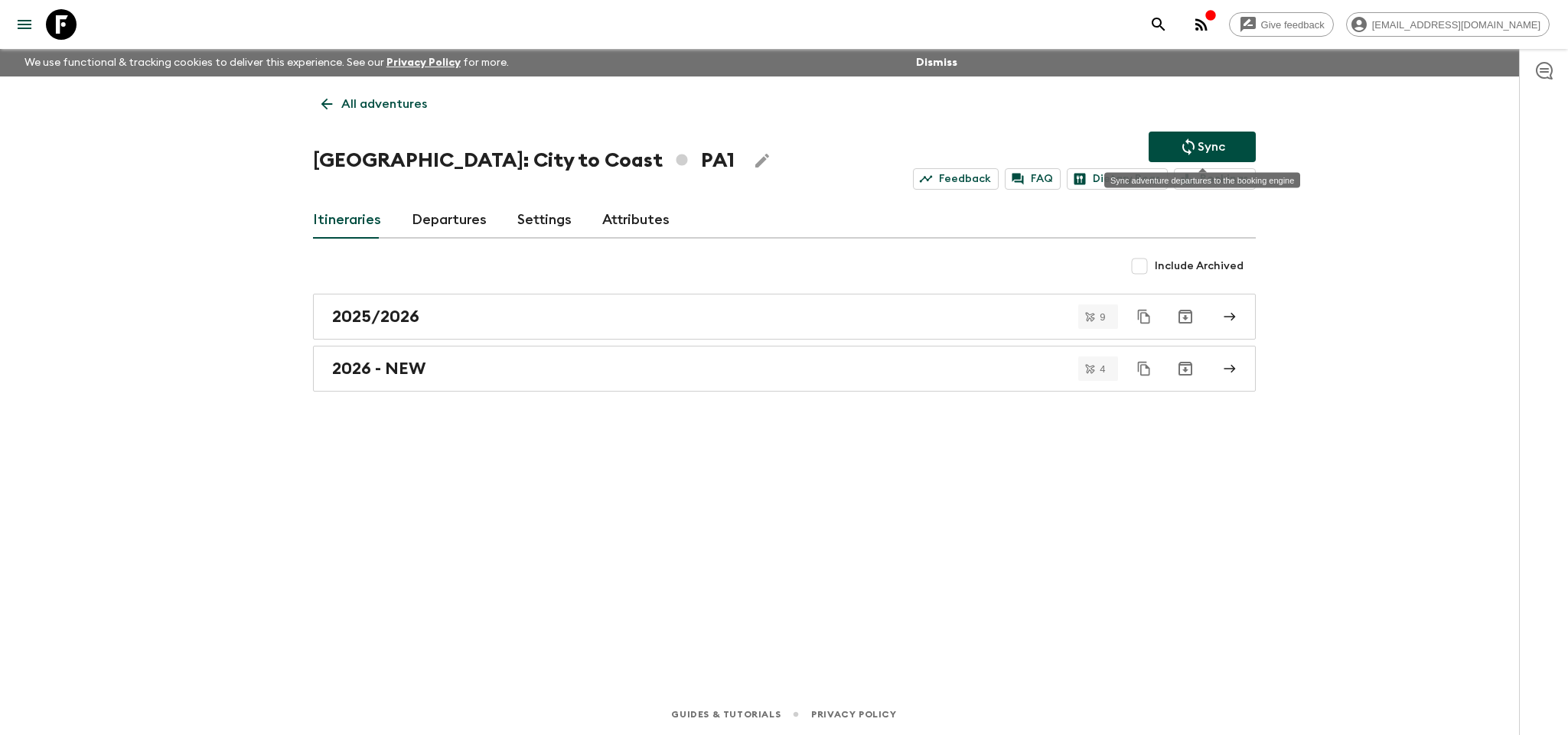
click at [1198, 147] on p "Sync" at bounding box center [1211, 146] width 27 height 18
click at [446, 232] on link "Departures" at bounding box center [450, 220] width 75 height 37
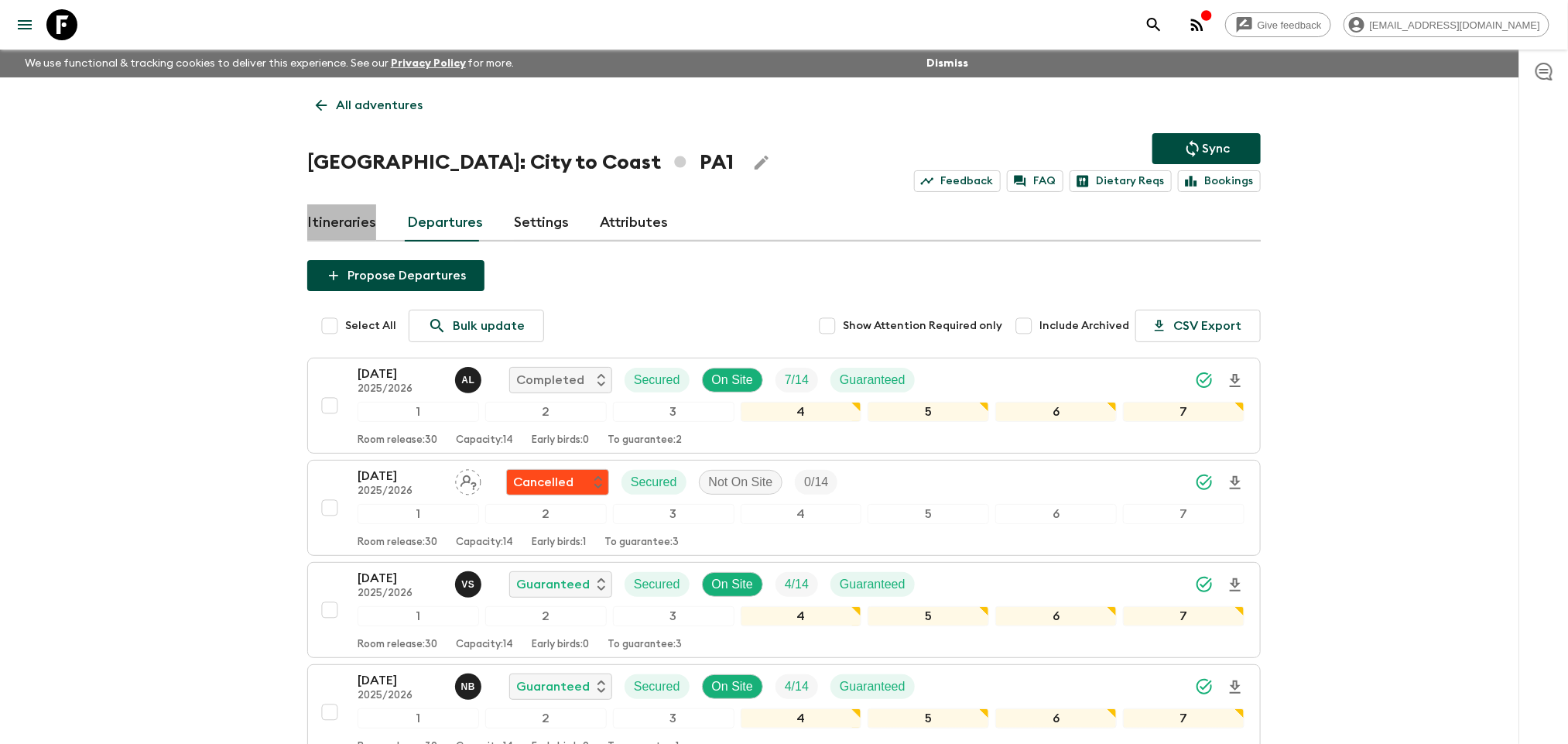
click at [345, 220] on link "Itineraries" at bounding box center [341, 223] width 69 height 37
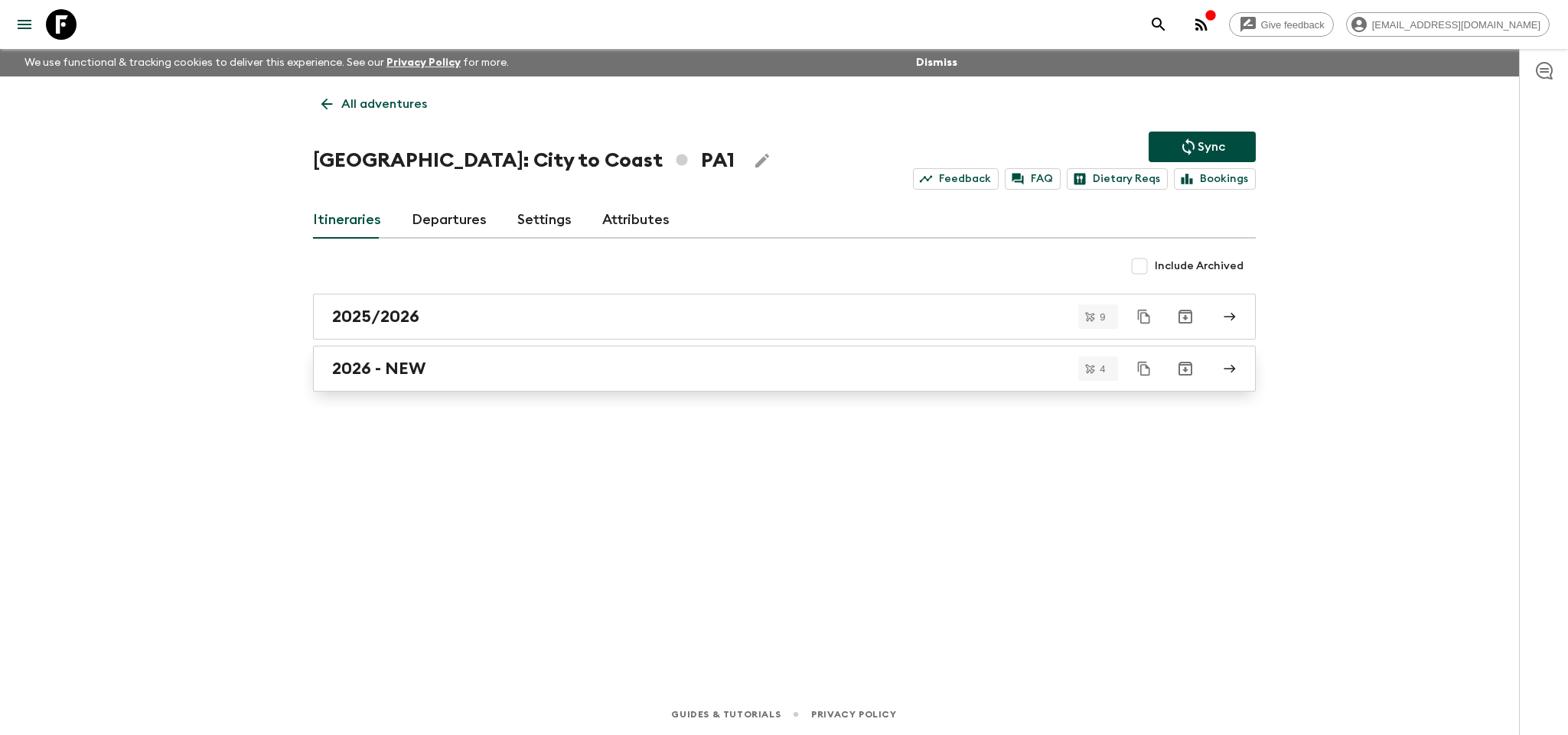
click at [444, 351] on link "2026 - NEW" at bounding box center [785, 369] width 943 height 46
